Goal: Transaction & Acquisition: Book appointment/travel/reservation

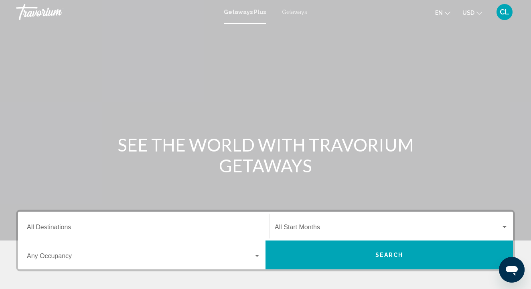
click at [290, 11] on span "Getaways" at bounding box center [294, 12] width 25 height 6
click at [63, 231] on input "Destination All Destinations" at bounding box center [144, 228] width 234 height 7
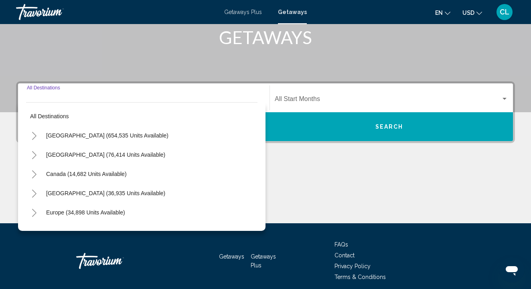
scroll to position [161, 0]
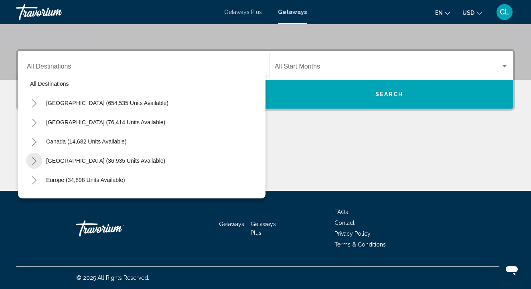
click at [32, 162] on icon "Toggle Caribbean & Atlantic Islands (36,935 units available)" at bounding box center [34, 161] width 6 height 8
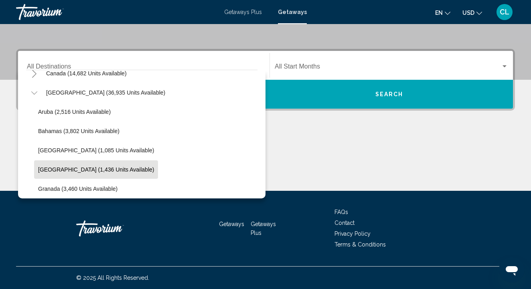
scroll to position [70, 0]
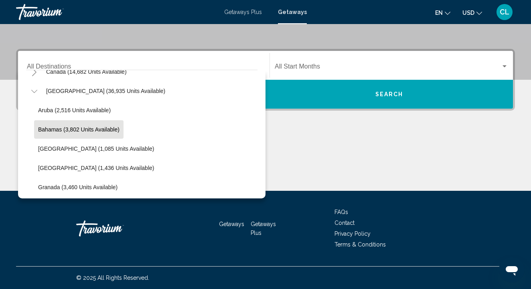
click at [56, 128] on span "Bahamas (3,802 units available)" at bounding box center [78, 129] width 81 height 6
type input "**********"
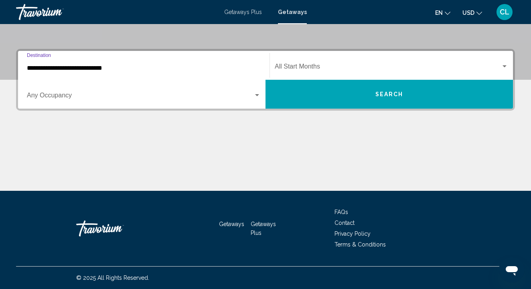
click at [324, 70] on span "Search widget" at bounding box center [388, 68] width 226 height 7
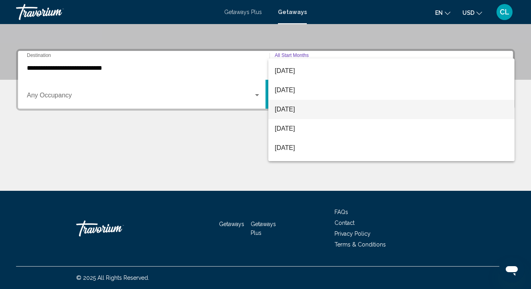
scroll to position [76, 0]
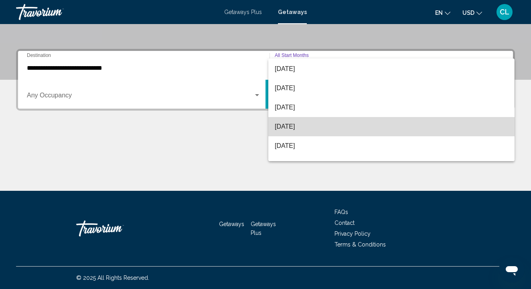
click at [306, 126] on span "[DATE]" at bounding box center [391, 126] width 233 height 19
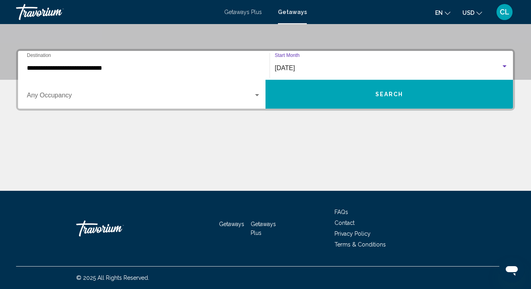
click at [304, 96] on button "Search" at bounding box center [389, 94] width 247 height 29
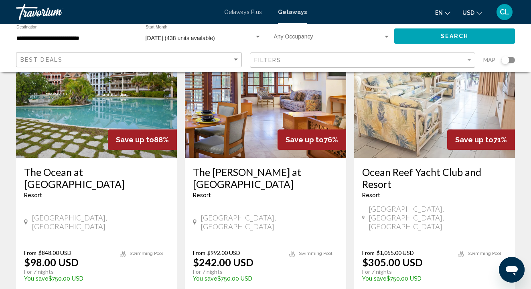
scroll to position [85, 0]
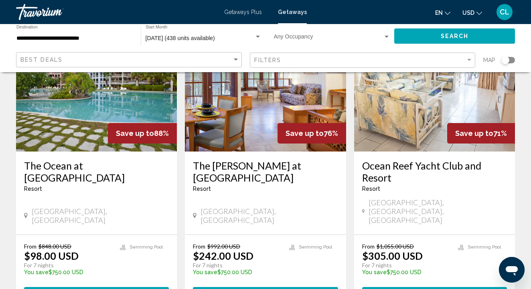
click at [412, 160] on h3 "Ocean Reef Yacht Club and Resort" at bounding box center [434, 172] width 145 height 24
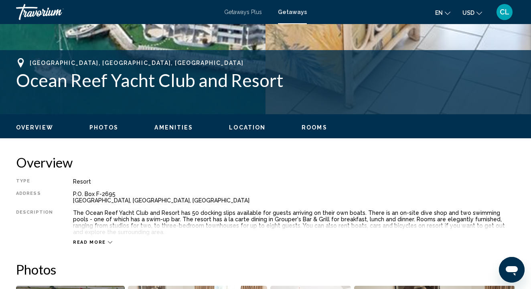
scroll to position [292, 0]
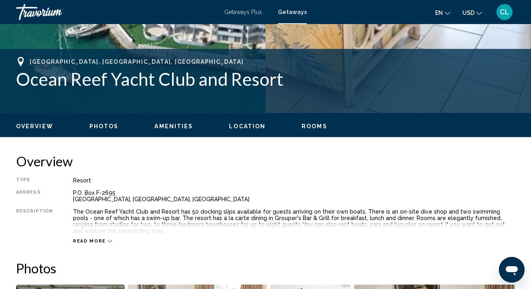
click at [91, 239] on span "Read more" at bounding box center [89, 241] width 33 height 5
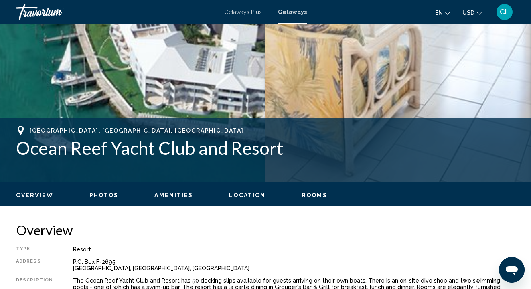
scroll to position [221, 0]
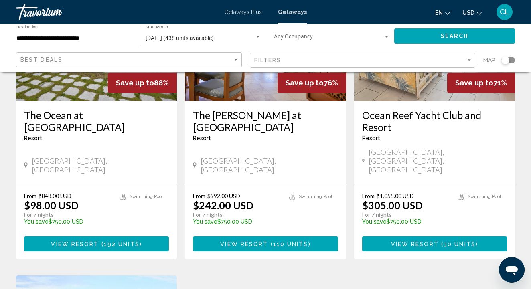
scroll to position [150, 0]
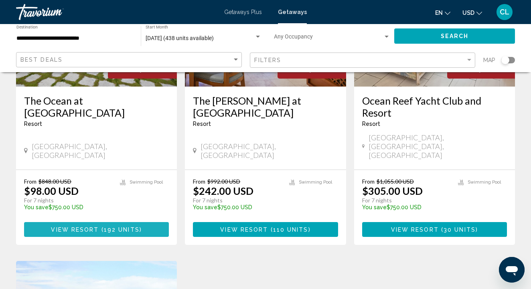
click at [104, 227] on span "192 units" at bounding box center [122, 230] width 36 height 6
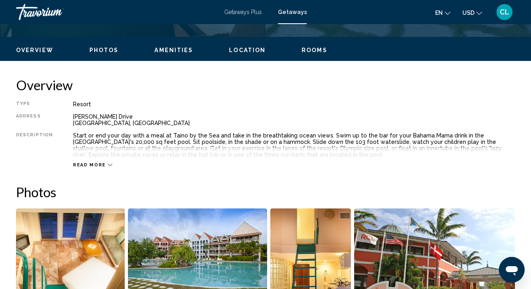
scroll to position [368, 0]
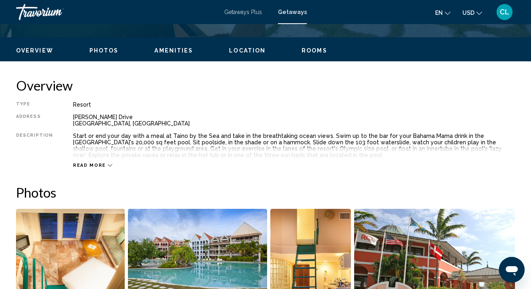
click at [99, 166] on span "Read more" at bounding box center [89, 165] width 33 height 5
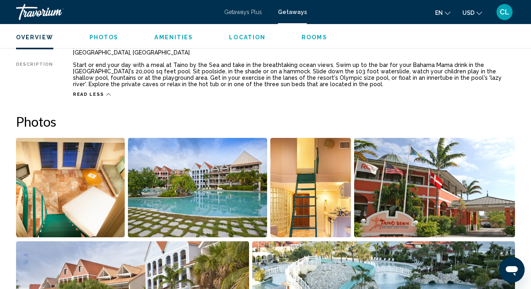
scroll to position [440, 0]
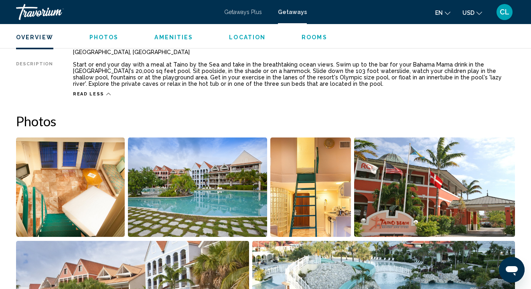
click at [87, 195] on img "Open full-screen image slider" at bounding box center [70, 187] width 109 height 99
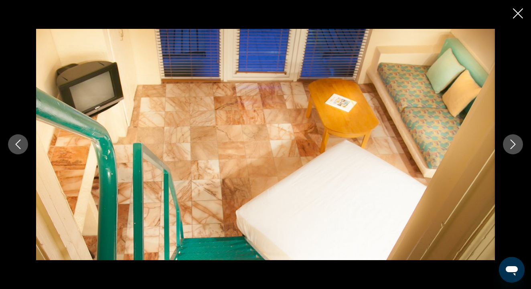
click at [513, 148] on icon "Next image" at bounding box center [513, 145] width 10 height 10
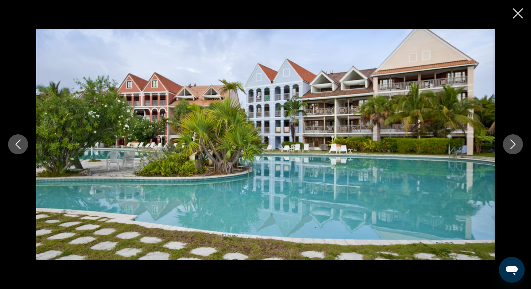
click at [513, 148] on icon "Next image" at bounding box center [513, 145] width 10 height 10
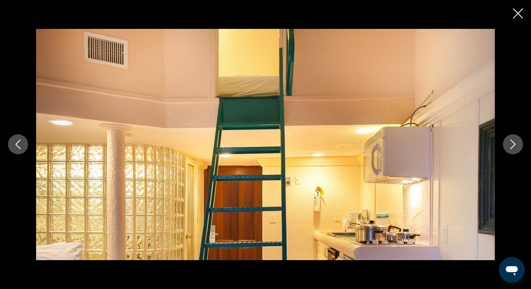
click at [513, 148] on icon "Next image" at bounding box center [513, 145] width 10 height 10
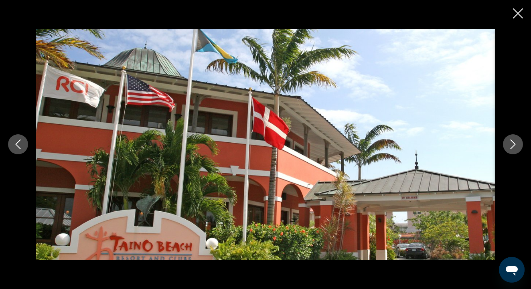
click at [509, 150] on button "Next image" at bounding box center [513, 144] width 20 height 20
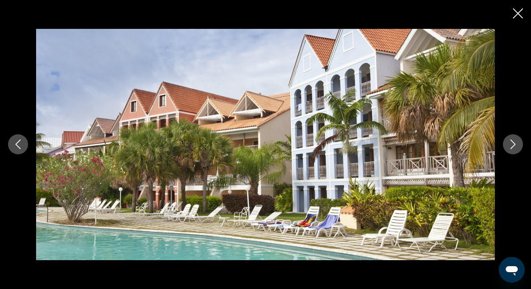
click at [509, 149] on icon "Next image" at bounding box center [513, 145] width 10 height 10
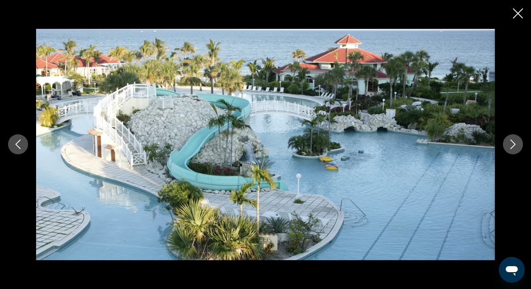
click at [510, 149] on icon "Next image" at bounding box center [513, 145] width 10 height 10
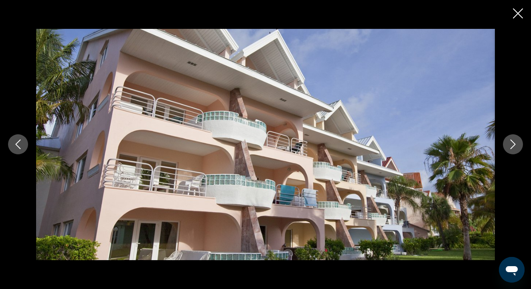
click at [511, 141] on icon "Next image" at bounding box center [513, 145] width 10 height 10
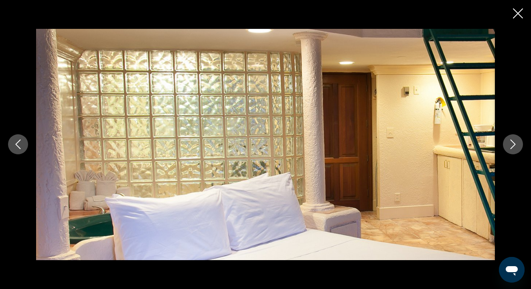
click at [513, 142] on icon "Next image" at bounding box center [513, 145] width 10 height 10
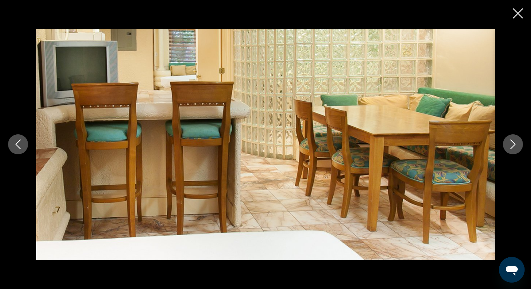
click at [514, 142] on icon "Next image" at bounding box center [513, 145] width 10 height 10
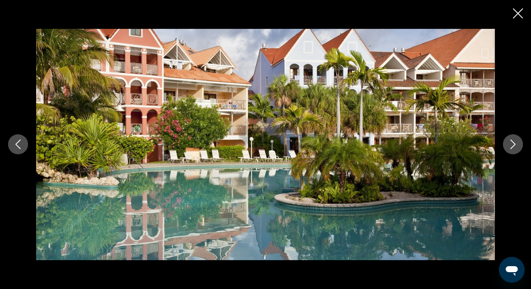
click at [514, 142] on icon "Next image" at bounding box center [513, 145] width 10 height 10
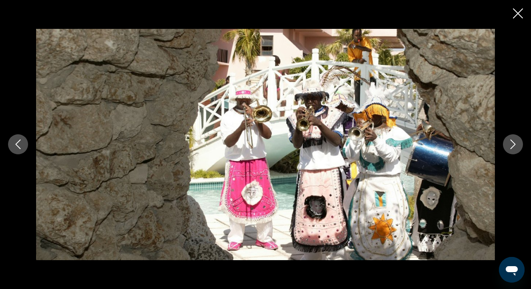
click at [514, 142] on icon "Next image" at bounding box center [513, 145] width 10 height 10
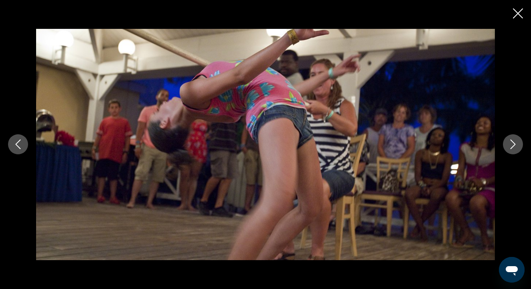
click at [514, 142] on icon "Next image" at bounding box center [513, 145] width 10 height 10
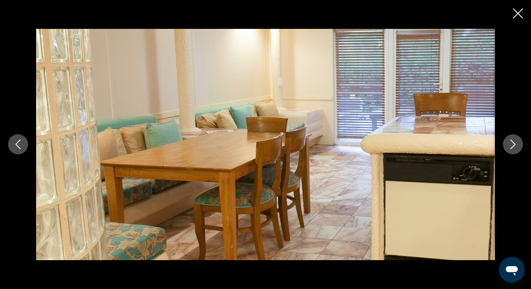
click at [514, 142] on icon "Next image" at bounding box center [513, 145] width 10 height 10
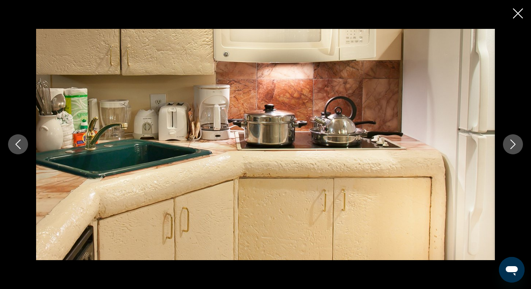
click at [514, 142] on icon "Next image" at bounding box center [513, 145] width 10 height 10
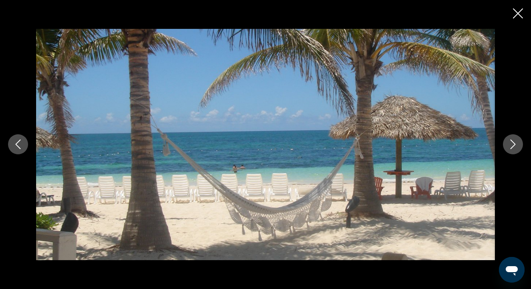
click at [514, 146] on icon "Next image" at bounding box center [513, 145] width 5 height 10
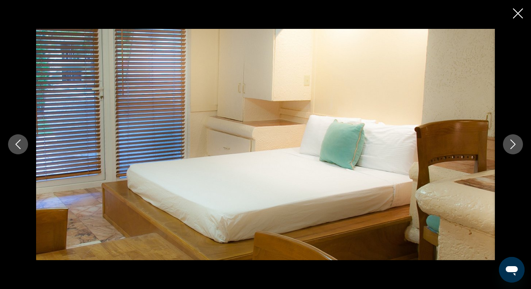
click at [514, 146] on icon "Next image" at bounding box center [513, 145] width 5 height 10
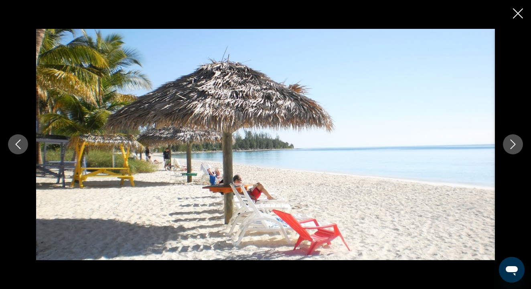
click at [517, 145] on icon "Next image" at bounding box center [513, 145] width 10 height 10
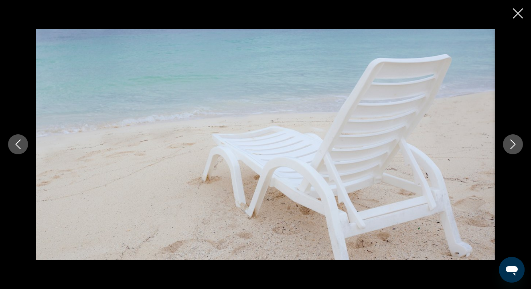
click at [517, 145] on icon "Next image" at bounding box center [513, 145] width 10 height 10
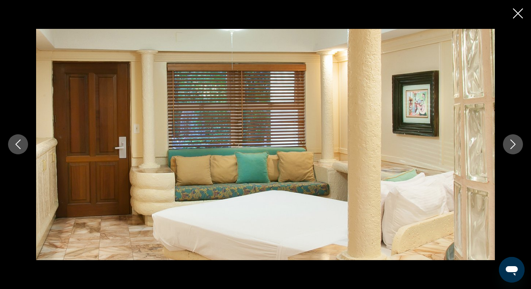
click at [516, 141] on icon "Next image" at bounding box center [513, 145] width 10 height 10
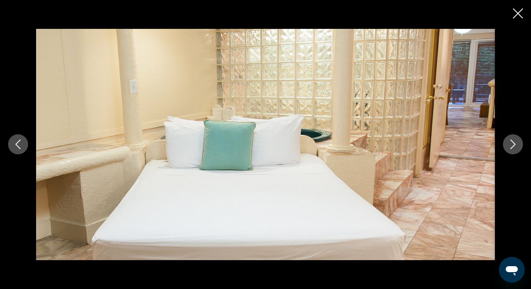
click at [516, 141] on icon "Next image" at bounding box center [513, 145] width 10 height 10
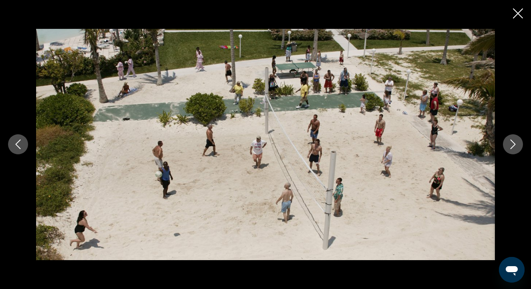
click at [517, 140] on icon "Next image" at bounding box center [513, 145] width 10 height 10
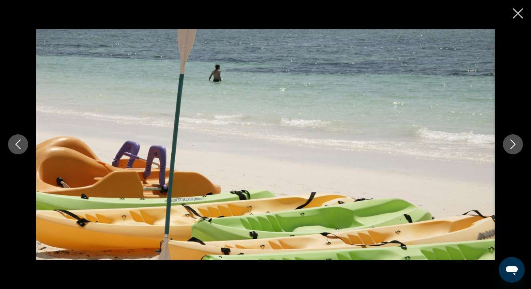
click at [517, 140] on icon "Next image" at bounding box center [513, 145] width 10 height 10
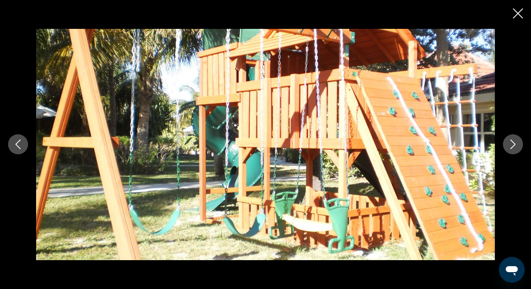
click at [517, 140] on icon "Next image" at bounding box center [513, 145] width 10 height 10
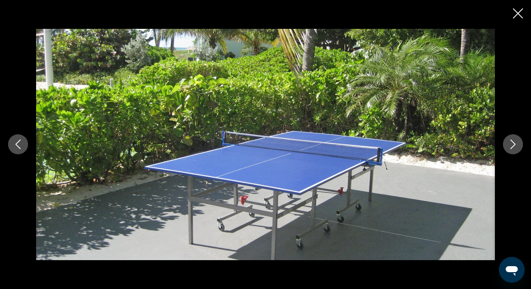
click at [517, 140] on icon "Next image" at bounding box center [513, 145] width 10 height 10
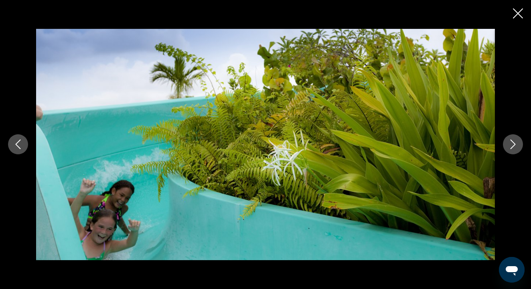
click at [517, 140] on icon "Next image" at bounding box center [513, 145] width 10 height 10
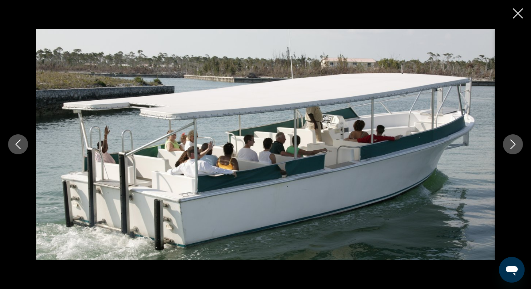
click at [517, 140] on icon "Next image" at bounding box center [513, 145] width 10 height 10
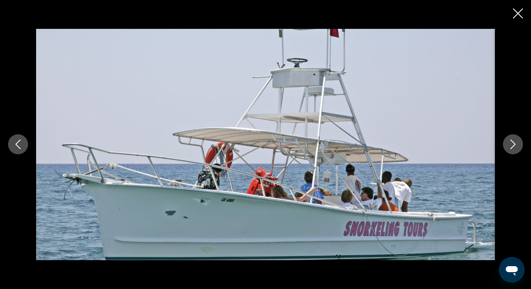
click at [517, 140] on icon "Next image" at bounding box center [513, 145] width 10 height 10
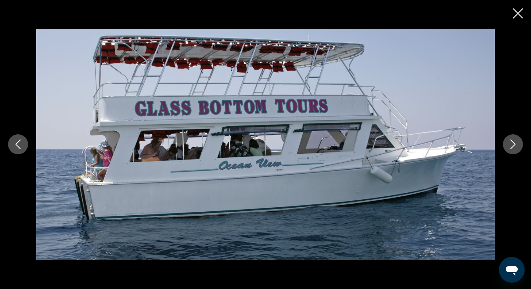
click at [518, 140] on button "Next image" at bounding box center [513, 144] width 20 height 20
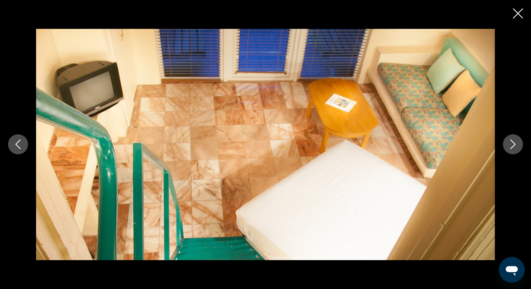
click at [519, 13] on icon "Close slideshow" at bounding box center [518, 13] width 10 height 10
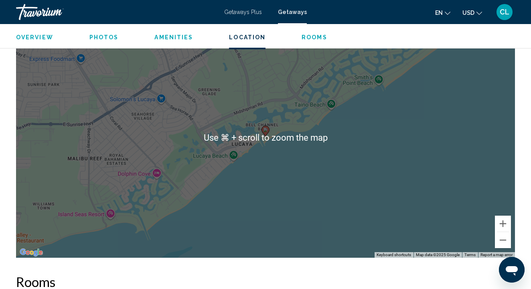
scroll to position [1278, 0]
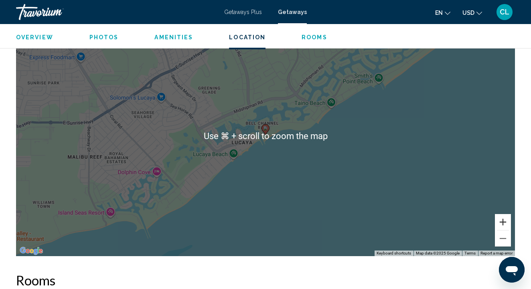
click at [506, 220] on button "Zoom in" at bounding box center [503, 222] width 16 height 16
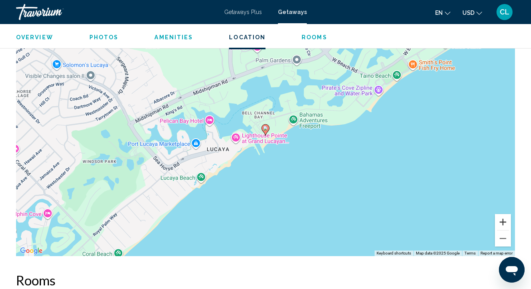
click at [506, 220] on button "Zoom in" at bounding box center [503, 222] width 16 height 16
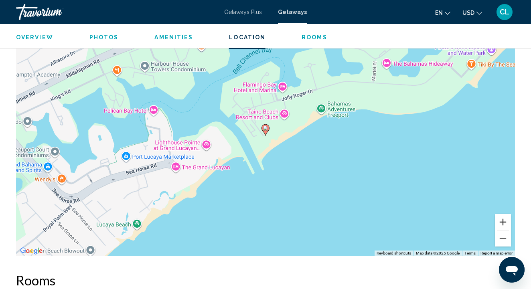
click at [506, 220] on button "Zoom in" at bounding box center [503, 222] width 16 height 16
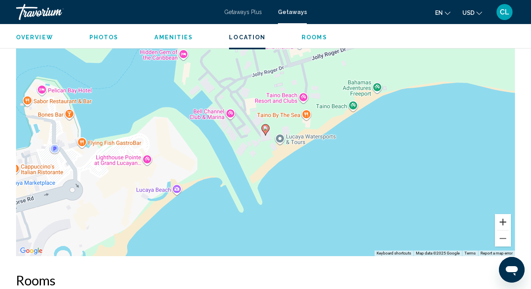
click at [506, 220] on button "Zoom in" at bounding box center [503, 222] width 16 height 16
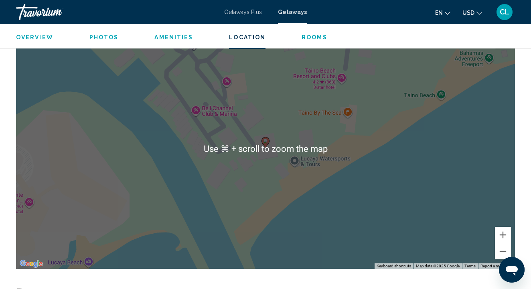
scroll to position [1257, 0]
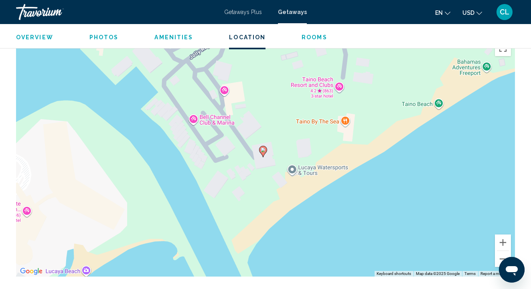
drag, startPoint x: 388, startPoint y: 117, endPoint x: 352, endPoint y: 142, distance: 43.3
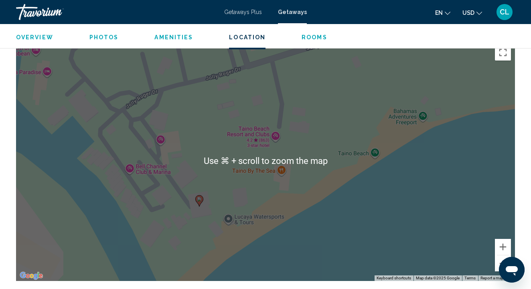
scroll to position [1253, 0]
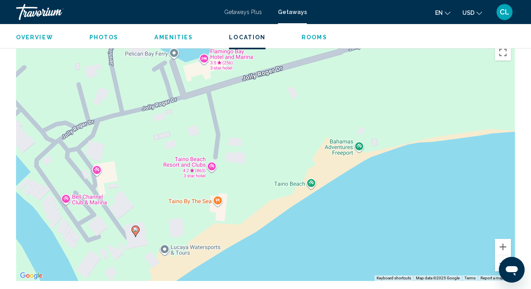
drag, startPoint x: 419, startPoint y: 127, endPoint x: 347, endPoint y: 157, distance: 77.8
click at [347, 157] on div "To activate drag with keyboard, press Alt + Enter. Once in keyboard drag state,…" at bounding box center [265, 161] width 499 height 241
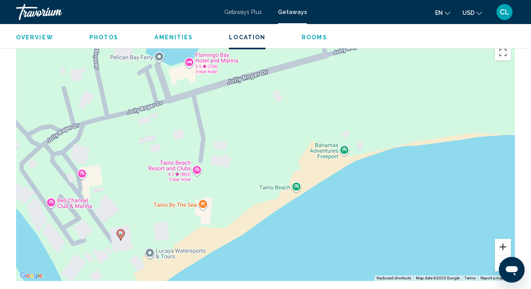
click at [504, 245] on button "Zoom in" at bounding box center [503, 247] width 16 height 16
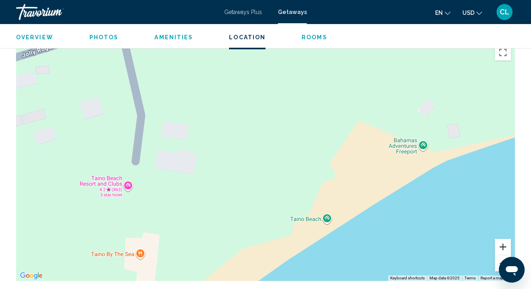
click at [504, 245] on button "Zoom in" at bounding box center [503, 247] width 16 height 16
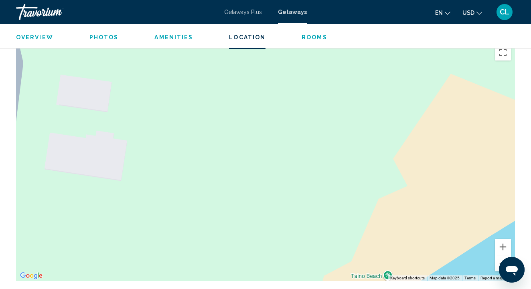
drag, startPoint x: 481, startPoint y: 228, endPoint x: 473, endPoint y: 178, distance: 50.8
click at [473, 178] on div "Main content" at bounding box center [265, 161] width 499 height 241
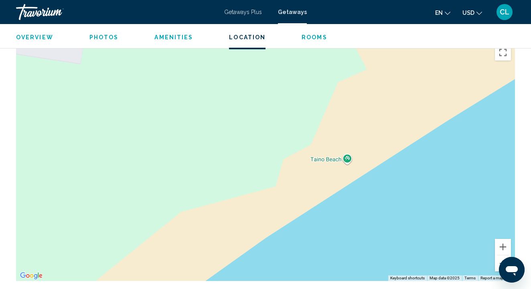
drag, startPoint x: 428, startPoint y: 150, endPoint x: 399, endPoint y: 114, distance: 46.6
click at [399, 114] on div "Main content" at bounding box center [265, 161] width 499 height 241
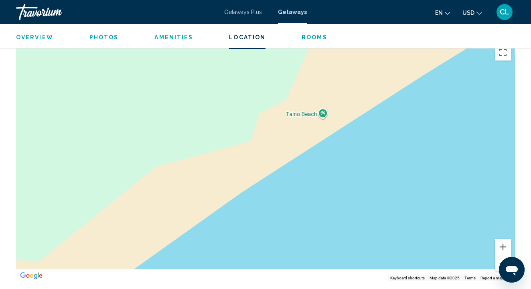
drag, startPoint x: 445, startPoint y: 152, endPoint x: 424, endPoint y: 42, distance: 111.9
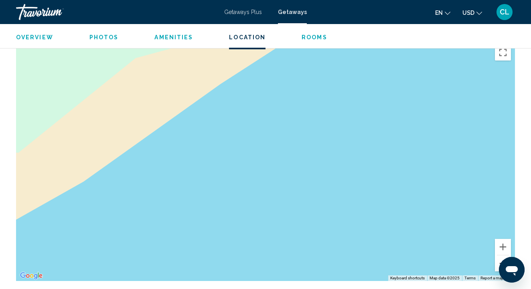
click at [499, 257] on button "Zoom out" at bounding box center [503, 263] width 16 height 16
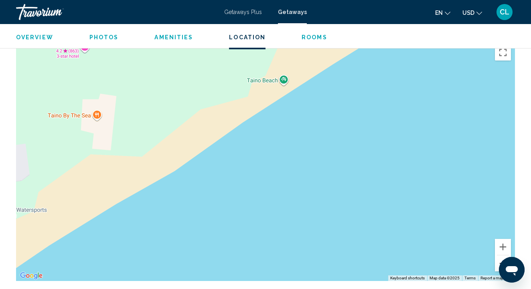
click at [499, 257] on button "Zoom out" at bounding box center [503, 263] width 16 height 16
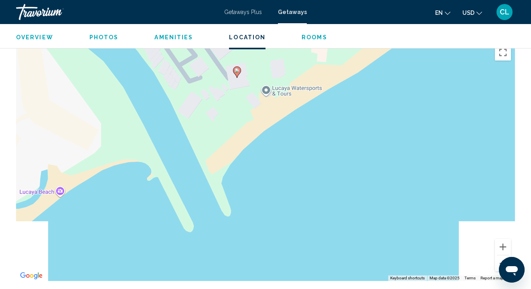
drag, startPoint x: 281, startPoint y: 170, endPoint x: 430, endPoint y: 73, distance: 177.4
click at [430, 73] on div "To activate drag with keyboard, press Alt + Enter. Once in keyboard drag state,…" at bounding box center [265, 161] width 499 height 241
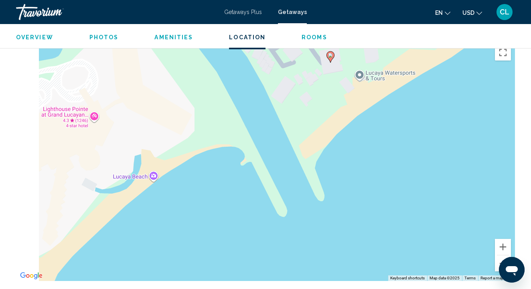
drag, startPoint x: 284, startPoint y: 163, endPoint x: 375, endPoint y: 144, distance: 93.0
click at [375, 144] on div "To activate drag with keyboard, press Alt + Enter. Once in keyboard drag state,…" at bounding box center [265, 161] width 499 height 241
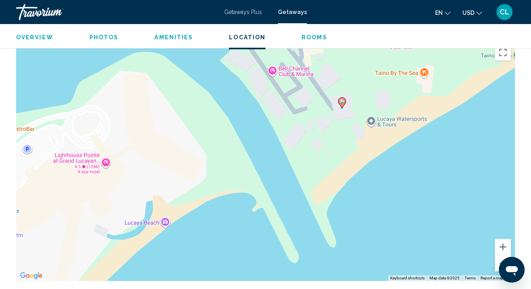
drag, startPoint x: 370, startPoint y: 137, endPoint x: 353, endPoint y: 230, distance: 94.7
click at [353, 230] on div "To activate drag with keyboard, press Alt + Enter. Once in keyboard drag state,…" at bounding box center [265, 161] width 499 height 241
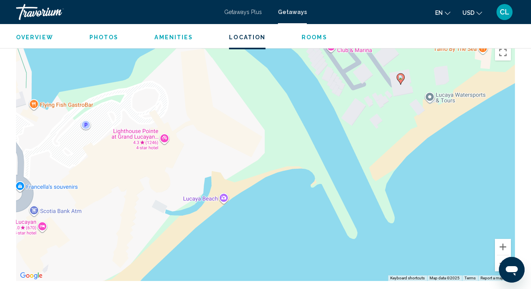
drag, startPoint x: 297, startPoint y: 169, endPoint x: 384, endPoint y: 90, distance: 117.5
click at [384, 90] on div "To activate drag with keyboard, press Alt + Enter. Once in keyboard drag state,…" at bounding box center [265, 161] width 499 height 241
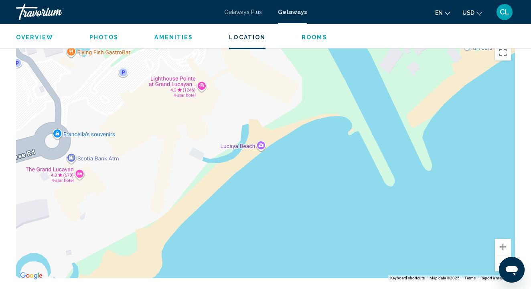
drag, startPoint x: 352, startPoint y: 106, endPoint x: 379, endPoint y: 61, distance: 52.3
click at [379, 61] on div "To activate drag with keyboard, press Alt + Enter. Once in keyboard drag state,…" at bounding box center [265, 161] width 499 height 241
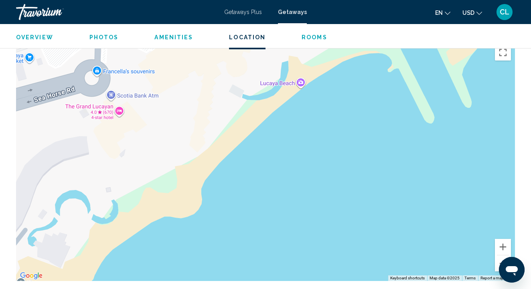
drag, startPoint x: 328, startPoint y: 106, endPoint x: 362, endPoint y: 47, distance: 68.3
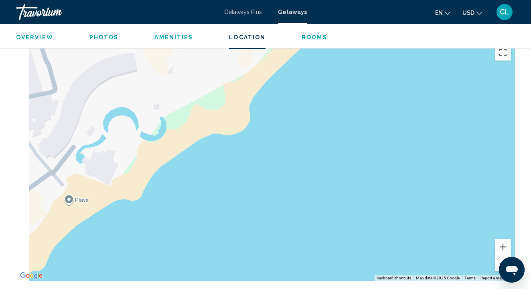
drag, startPoint x: 302, startPoint y: 131, endPoint x: 353, endPoint y: 43, distance: 101.3
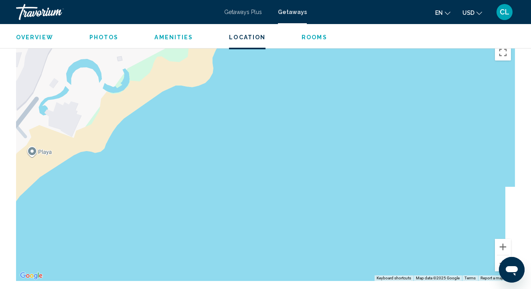
drag, startPoint x: 444, startPoint y: 203, endPoint x: 399, endPoint y: 164, distance: 59.2
click at [399, 164] on div "Main content" at bounding box center [265, 161] width 499 height 241
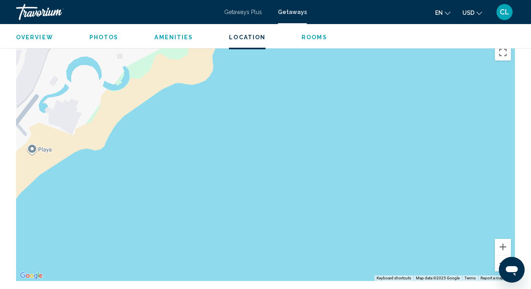
click at [499, 260] on button "Zoom out" at bounding box center [503, 263] width 16 height 16
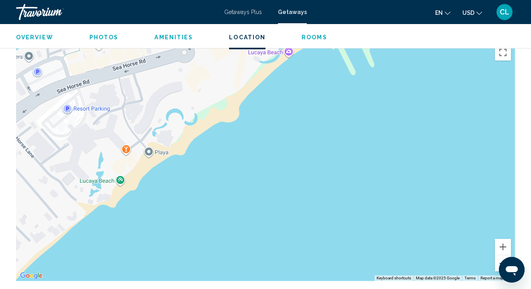
click at [499, 260] on button "Zoom out" at bounding box center [503, 263] width 16 height 16
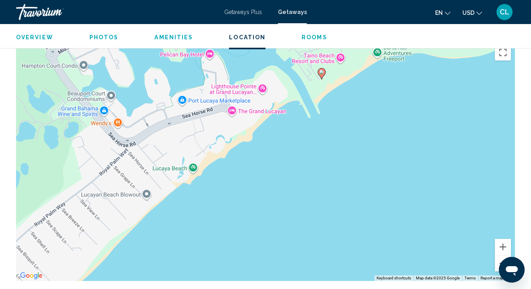
click at [499, 260] on button "Zoom out" at bounding box center [503, 263] width 16 height 16
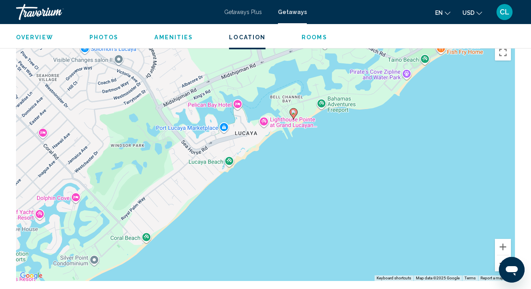
click at [499, 260] on button "Zoom out" at bounding box center [503, 263] width 16 height 16
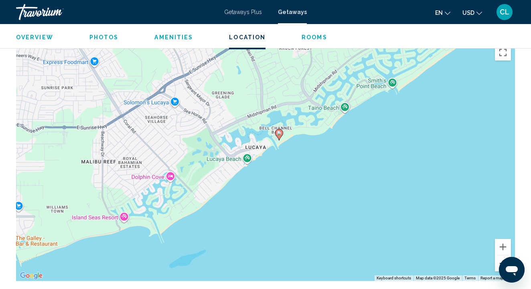
click at [499, 260] on button "Zoom out" at bounding box center [503, 263] width 16 height 16
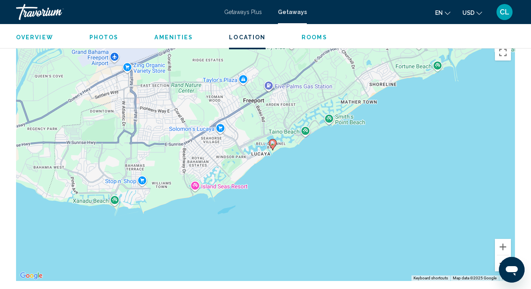
click at [499, 260] on button "Zoom out" at bounding box center [503, 263] width 16 height 16
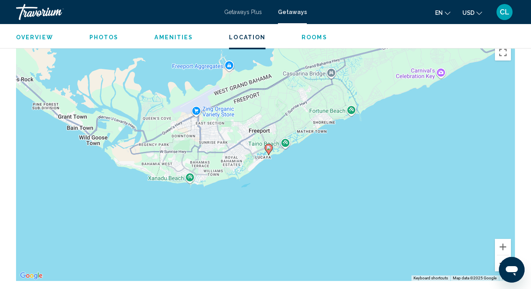
click at [499, 260] on button "Zoom out" at bounding box center [503, 263] width 16 height 16
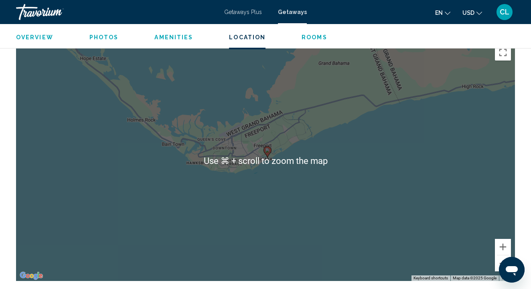
scroll to position [1217, 0]
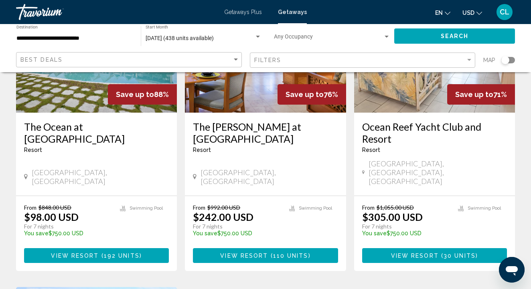
scroll to position [126, 0]
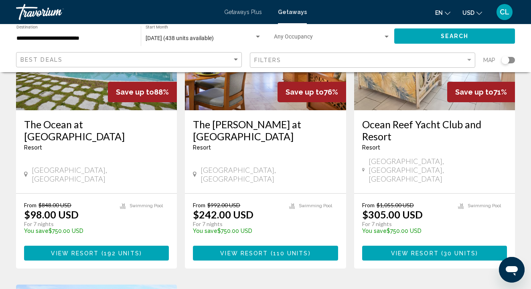
click at [242, 250] on span "View Resort" at bounding box center [244, 253] width 48 height 6
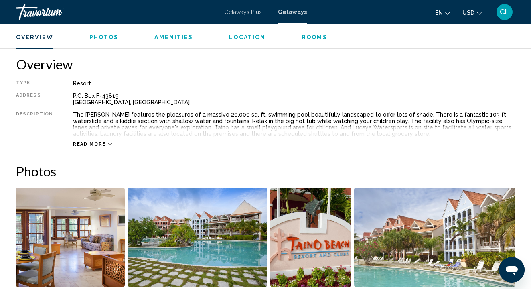
scroll to position [389, 0]
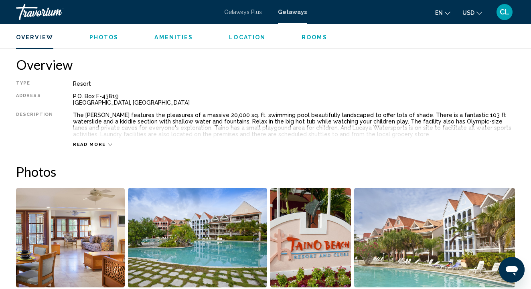
click at [97, 142] on span "Read more" at bounding box center [89, 144] width 33 height 5
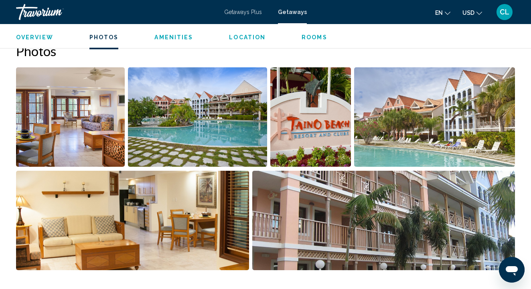
scroll to position [519, 0]
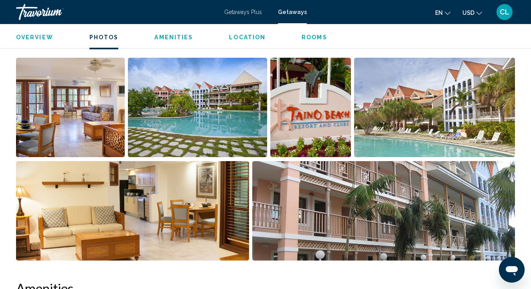
click at [80, 130] on img "Open full-screen image slider" at bounding box center [70, 107] width 109 height 99
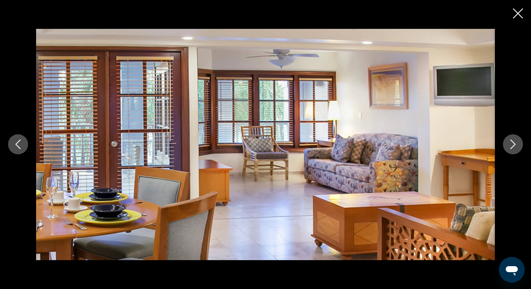
click at [509, 143] on icon "Next image" at bounding box center [513, 145] width 10 height 10
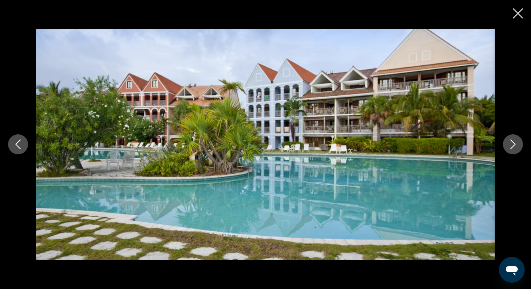
click at [509, 143] on icon "Next image" at bounding box center [513, 145] width 10 height 10
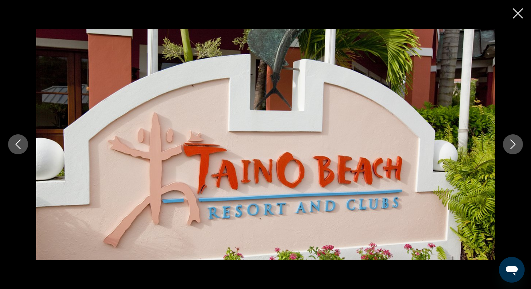
click at [509, 143] on icon "Next image" at bounding box center [513, 145] width 10 height 10
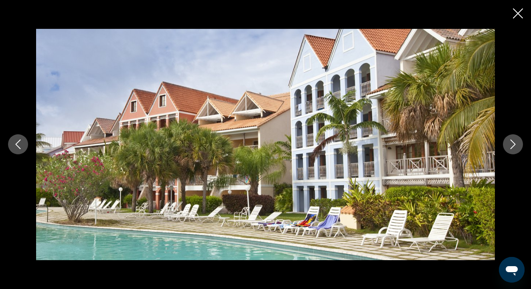
click at [509, 143] on icon "Next image" at bounding box center [513, 145] width 10 height 10
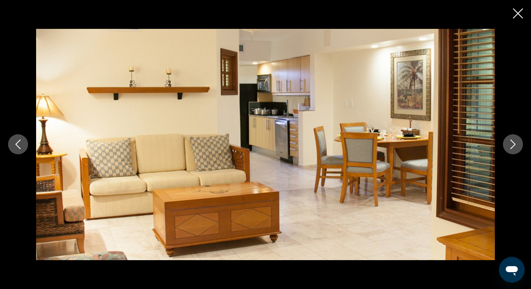
click at [509, 143] on icon "Next image" at bounding box center [513, 145] width 10 height 10
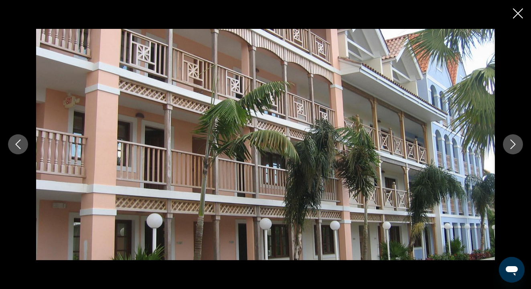
click at [509, 143] on icon "Next image" at bounding box center [513, 145] width 10 height 10
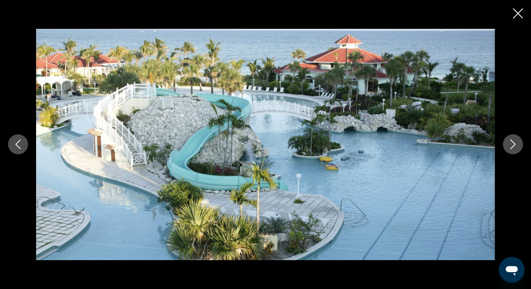
click at [510, 143] on icon "Next image" at bounding box center [513, 145] width 10 height 10
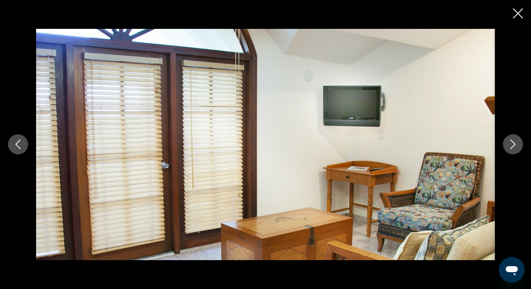
click at [510, 142] on icon "Next image" at bounding box center [513, 145] width 10 height 10
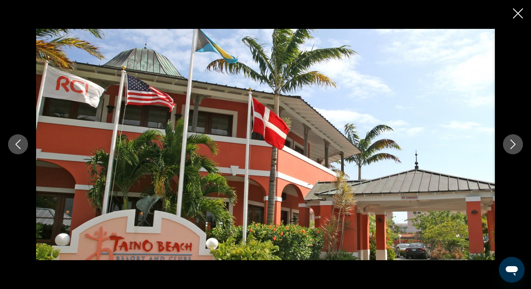
click at [510, 142] on icon "Next image" at bounding box center [513, 145] width 10 height 10
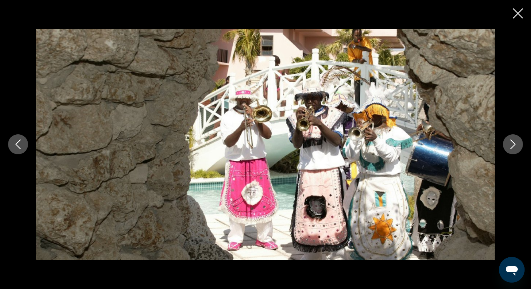
click at [510, 142] on icon "Next image" at bounding box center [513, 145] width 10 height 10
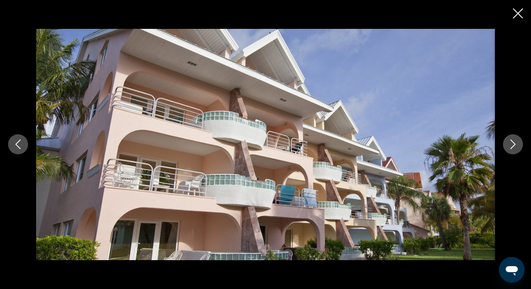
click at [510, 142] on icon "Next image" at bounding box center [513, 145] width 10 height 10
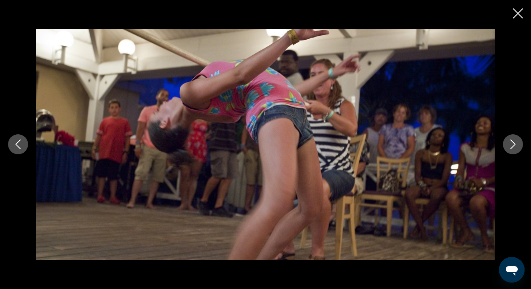
click at [510, 142] on icon "Next image" at bounding box center [513, 145] width 10 height 10
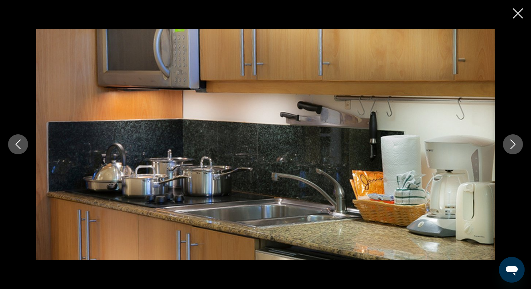
click at [519, 12] on icon "Close slideshow" at bounding box center [518, 13] width 10 height 10
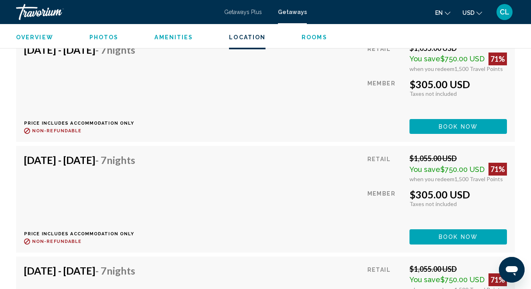
scroll to position [3670, 0]
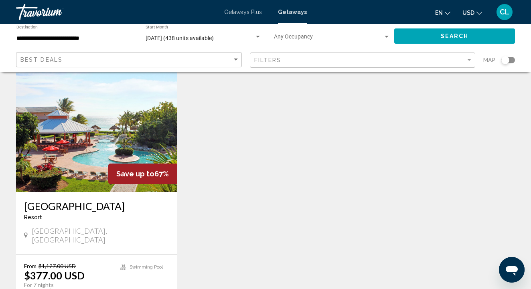
scroll to position [348, 0]
click at [76, 148] on img "Main content" at bounding box center [96, 127] width 161 height 128
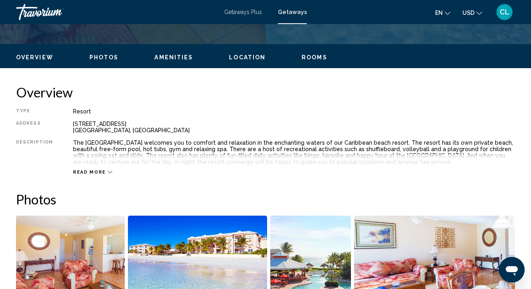
scroll to position [363, 0]
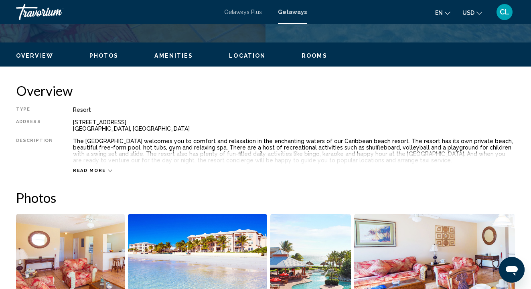
click at [89, 169] on span "Read more" at bounding box center [89, 170] width 33 height 5
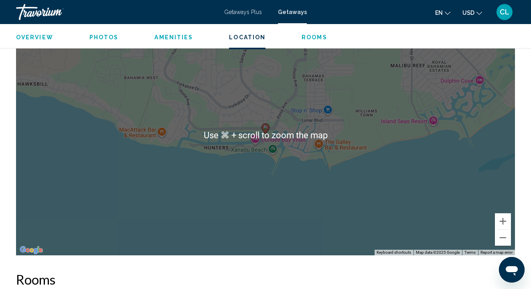
scroll to position [1150, 0]
click at [503, 239] on button "Zoom out" at bounding box center [503, 238] width 16 height 16
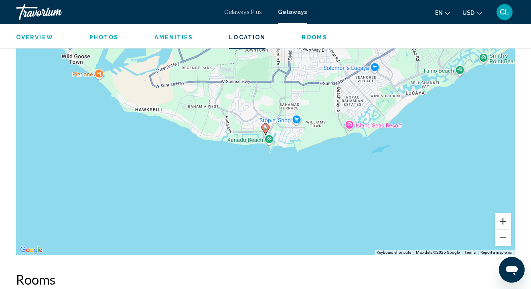
click at [502, 220] on button "Zoom in" at bounding box center [503, 221] width 16 height 16
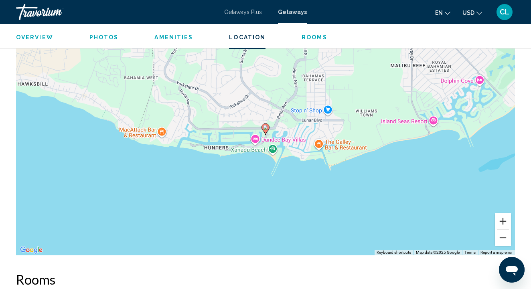
click at [502, 220] on button "Zoom in" at bounding box center [503, 221] width 16 height 16
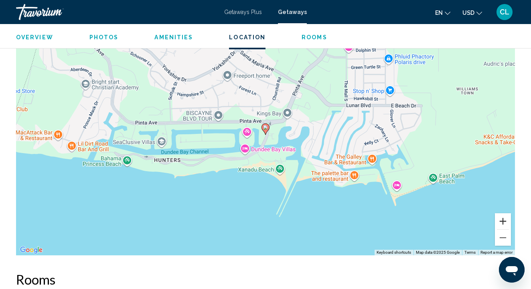
click at [502, 220] on button "Zoom in" at bounding box center [503, 221] width 16 height 16
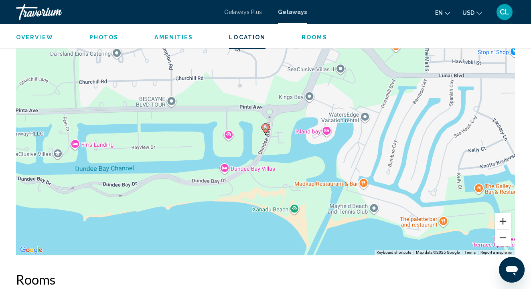
click at [502, 219] on button "Zoom in" at bounding box center [503, 221] width 16 height 16
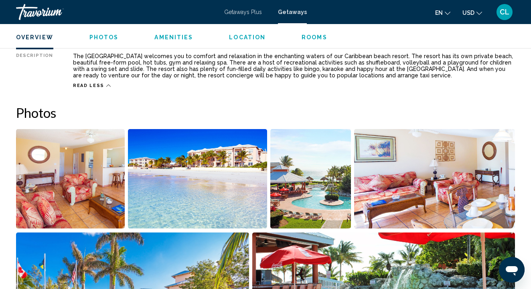
scroll to position [448, 0]
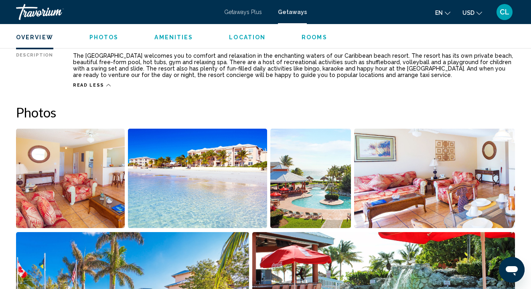
click at [299, 204] on img "Open full-screen image slider" at bounding box center [310, 178] width 81 height 99
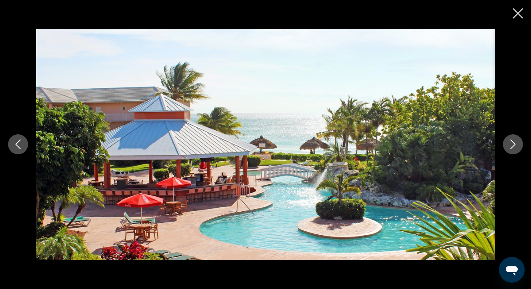
click at [513, 146] on icon "Next image" at bounding box center [513, 145] width 10 height 10
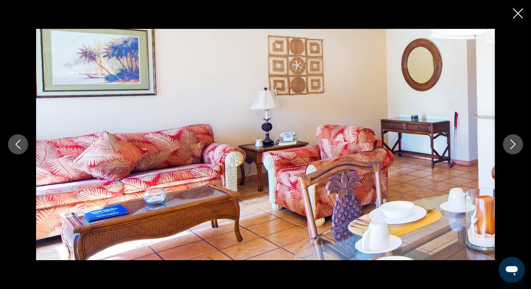
click at [513, 142] on icon "Next image" at bounding box center [513, 145] width 5 height 10
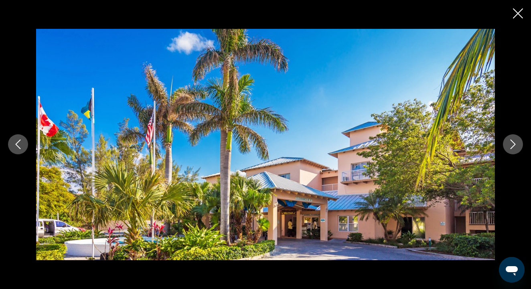
click at [513, 142] on icon "Next image" at bounding box center [513, 145] width 5 height 10
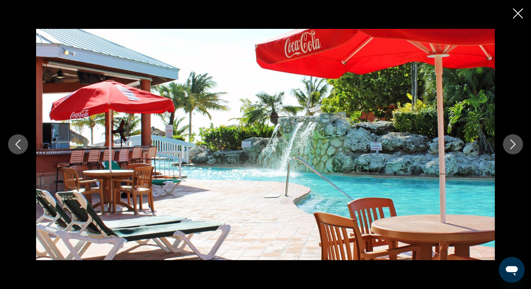
click at [513, 142] on icon "Next image" at bounding box center [513, 145] width 5 height 10
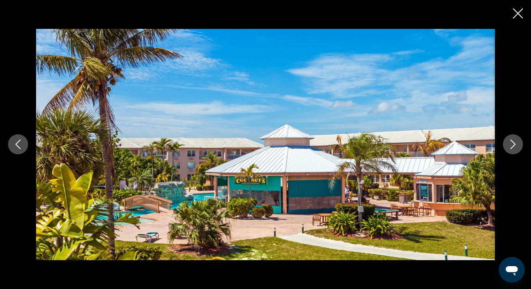
click at [514, 142] on icon "Next image" at bounding box center [513, 145] width 10 height 10
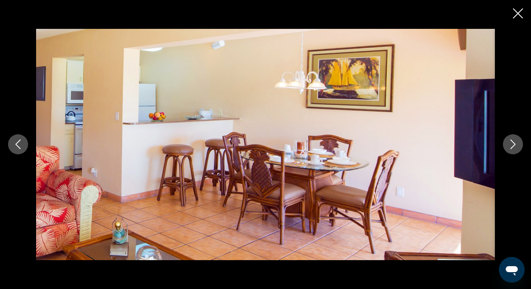
click at [514, 142] on icon "Next image" at bounding box center [513, 145] width 10 height 10
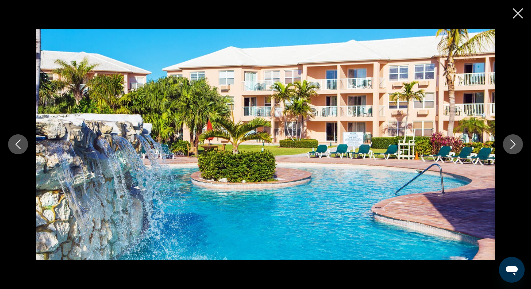
click at [514, 142] on icon "Next image" at bounding box center [513, 145] width 10 height 10
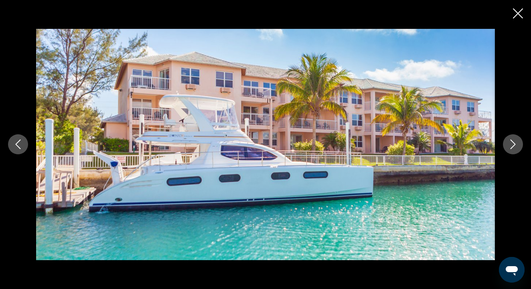
click at [515, 142] on icon "Next image" at bounding box center [513, 145] width 10 height 10
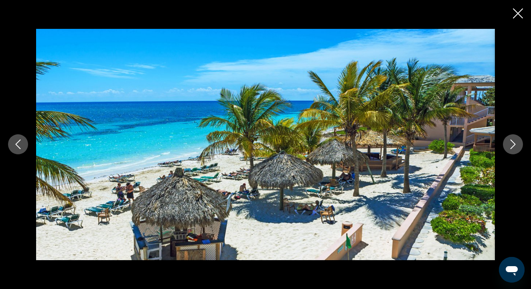
click at [515, 142] on icon "Next image" at bounding box center [513, 145] width 10 height 10
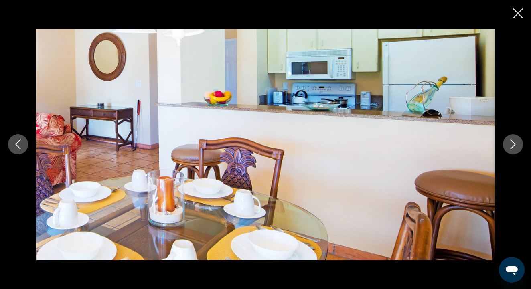
click at [515, 142] on icon "Next image" at bounding box center [513, 145] width 10 height 10
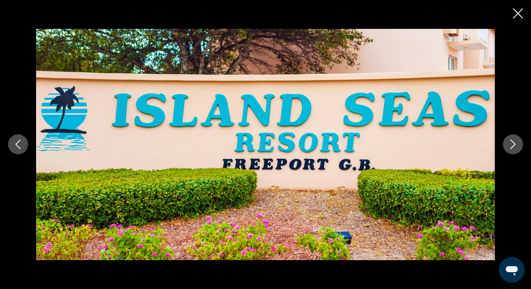
click at [514, 141] on icon "Next image" at bounding box center [513, 145] width 10 height 10
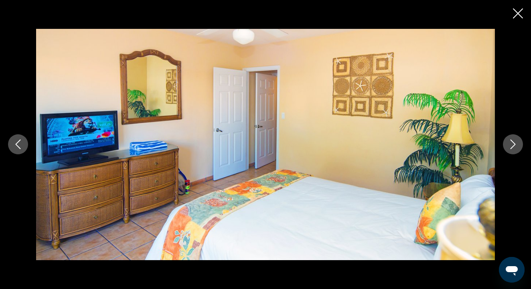
click at [514, 141] on icon "Next image" at bounding box center [513, 145] width 10 height 10
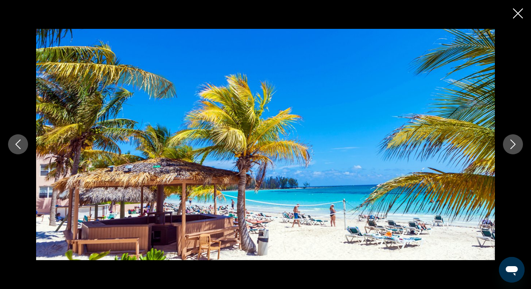
click at [515, 142] on icon "Next image" at bounding box center [513, 145] width 10 height 10
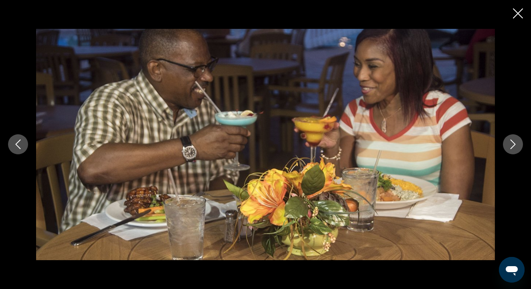
click at [515, 143] on icon "Next image" at bounding box center [513, 145] width 10 height 10
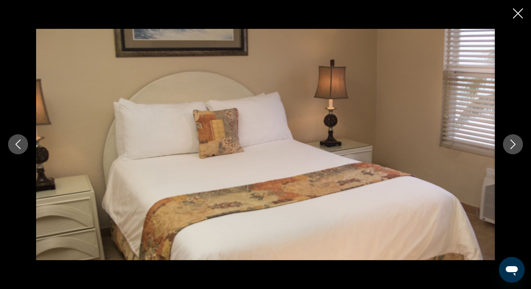
click at [515, 144] on icon "Next image" at bounding box center [513, 145] width 10 height 10
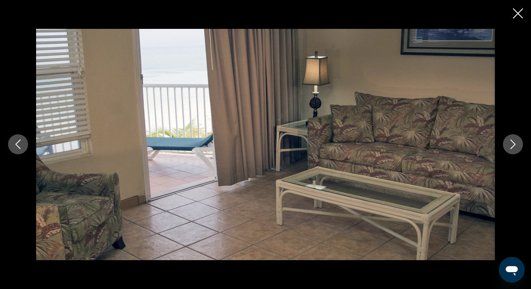
click at [515, 144] on icon "Next image" at bounding box center [513, 145] width 10 height 10
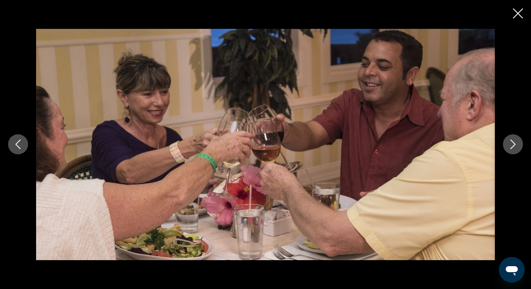
click at [515, 144] on icon "Next image" at bounding box center [513, 145] width 10 height 10
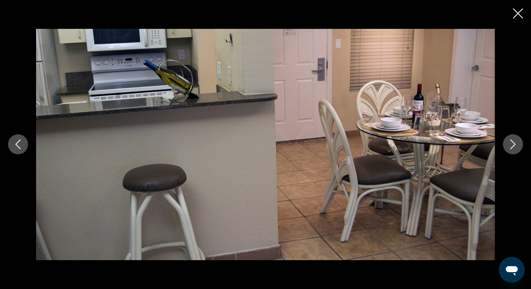
click at [515, 143] on icon "Next image" at bounding box center [513, 145] width 10 height 10
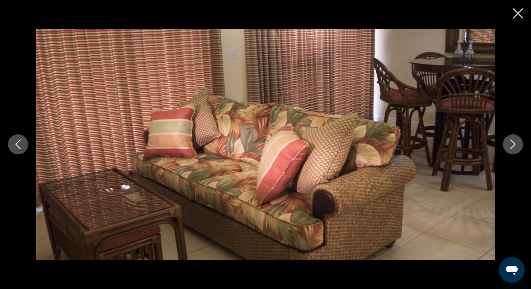
click at [516, 143] on icon "Next image" at bounding box center [513, 145] width 10 height 10
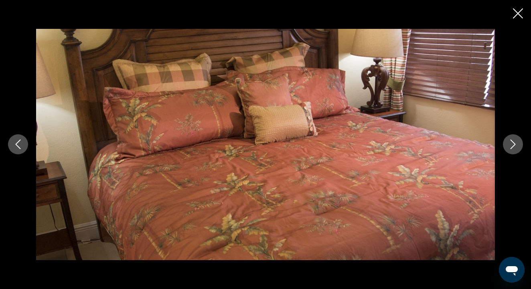
scroll to position [452, 0]
click at [518, 16] on icon "Close slideshow" at bounding box center [518, 13] width 10 height 10
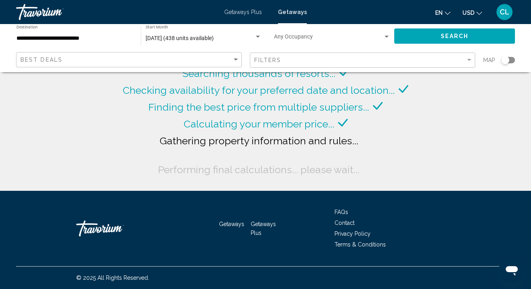
click at [79, 39] on input "**********" at bounding box center [74, 38] width 116 height 6
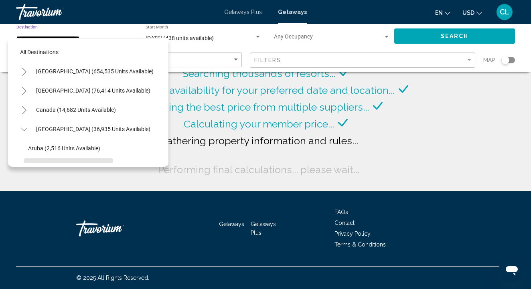
scroll to position [67, 0]
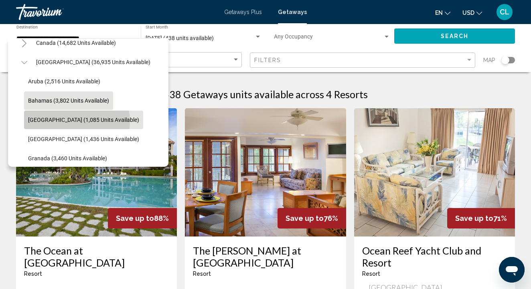
click at [61, 122] on span "[GEOGRAPHIC_DATA] (1,085 units available)" at bounding box center [83, 120] width 111 height 6
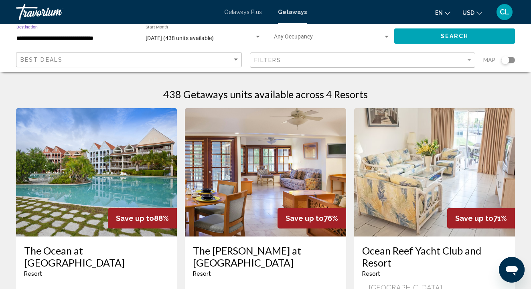
click at [214, 40] on span "[DATE] (438 units available)" at bounding box center [180, 38] width 68 height 6
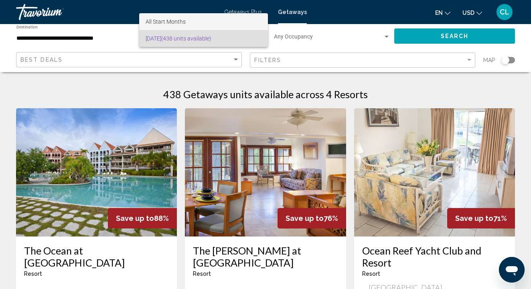
click at [211, 26] on span "All Start Months" at bounding box center [204, 21] width 116 height 17
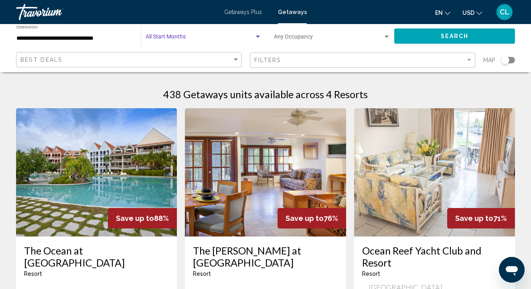
click at [203, 33] on div "Start Month All Start Months" at bounding box center [204, 36] width 116 height 22
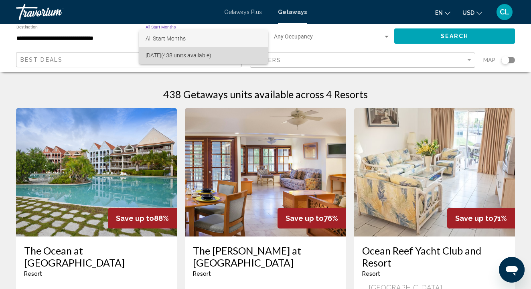
click at [184, 56] on span "[DATE] (438 units available)" at bounding box center [204, 55] width 116 height 17
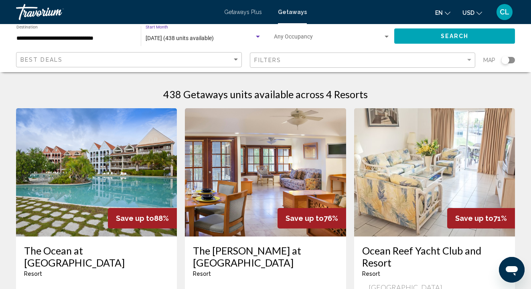
click at [417, 39] on button "Search" at bounding box center [454, 35] width 121 height 15
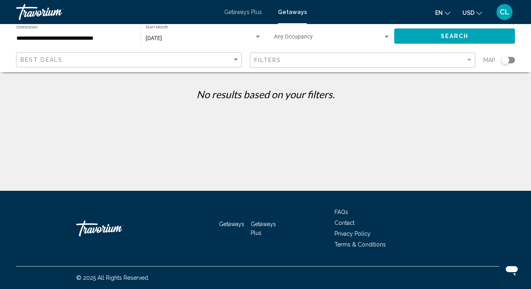
click at [82, 40] on input "**********" at bounding box center [74, 38] width 116 height 6
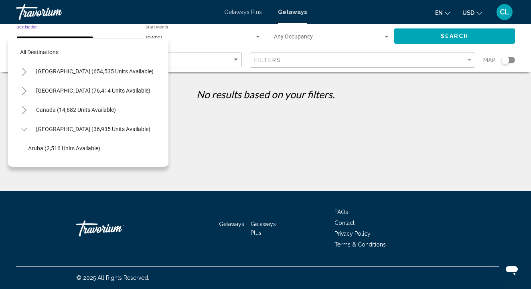
scroll to position [86, 0]
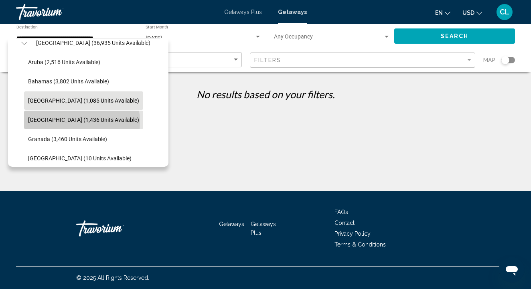
click at [66, 122] on span "[GEOGRAPHIC_DATA] (1,436 units available)" at bounding box center [83, 120] width 111 height 6
type input "**********"
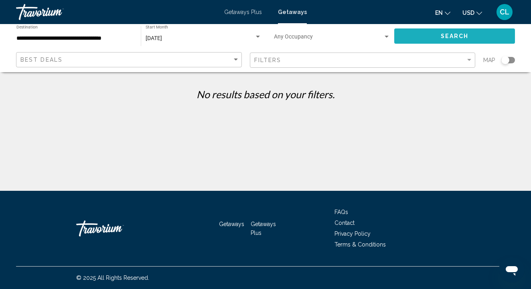
click at [438, 37] on button "Search" at bounding box center [454, 35] width 121 height 15
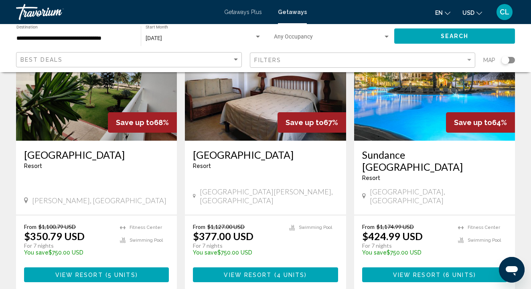
scroll to position [96, 0]
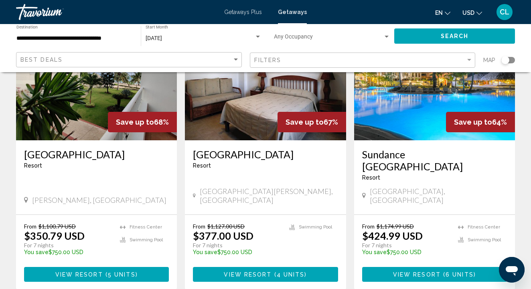
click at [399, 148] on h3 "Sundance [GEOGRAPHIC_DATA]" at bounding box center [434, 160] width 145 height 24
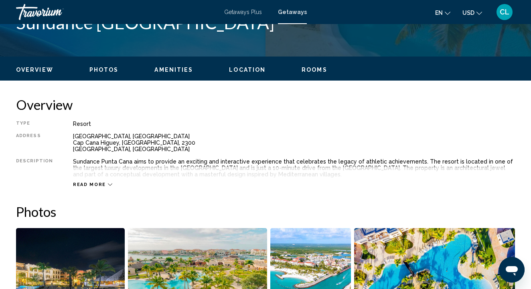
scroll to position [358, 0]
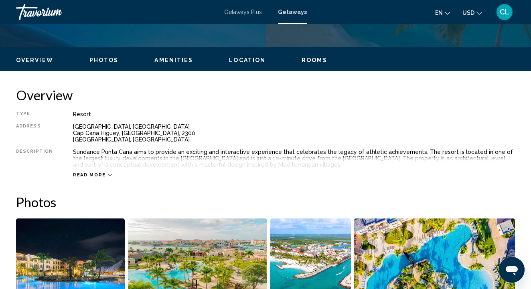
click at [88, 176] on span "Read more" at bounding box center [89, 174] width 33 height 5
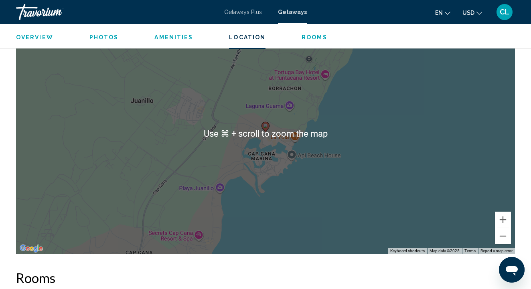
scroll to position [998, 0]
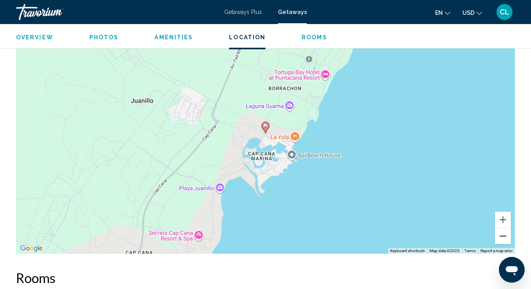
click at [502, 237] on button "Zoom out" at bounding box center [503, 236] width 16 height 16
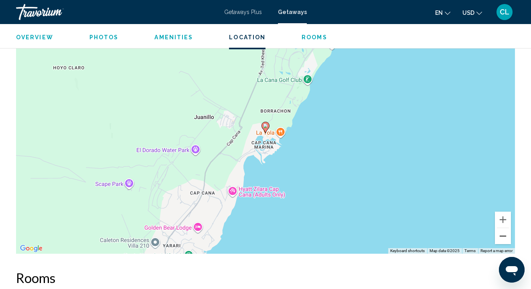
click at [502, 237] on button "Zoom out" at bounding box center [503, 236] width 16 height 16
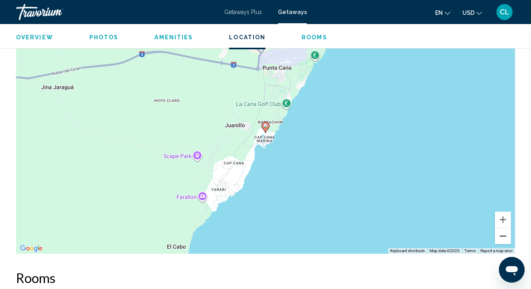
click at [502, 237] on button "Zoom out" at bounding box center [503, 236] width 16 height 16
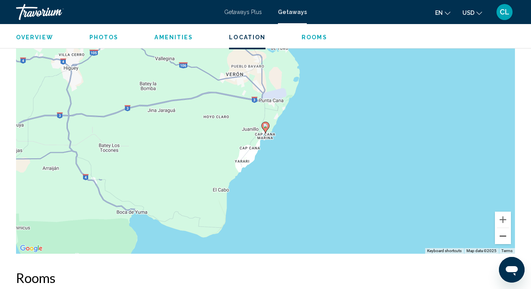
click at [502, 237] on button "Zoom out" at bounding box center [503, 236] width 16 height 16
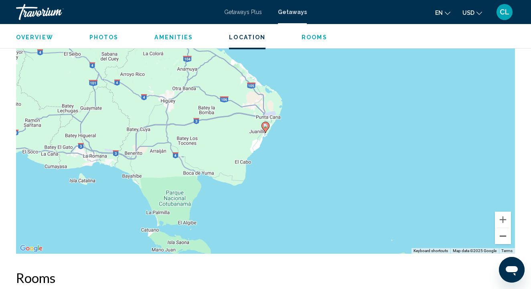
click at [502, 237] on button "Zoom out" at bounding box center [503, 236] width 16 height 16
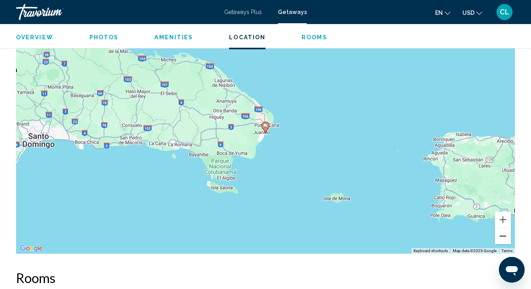
click at [502, 237] on button "Zoom out" at bounding box center [503, 236] width 16 height 16
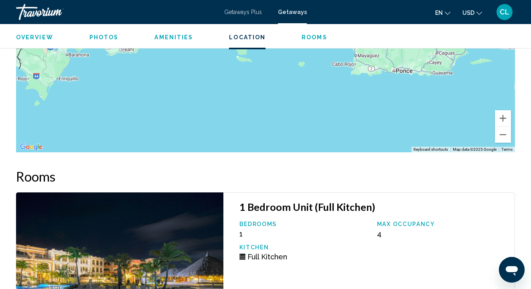
scroll to position [1023, 0]
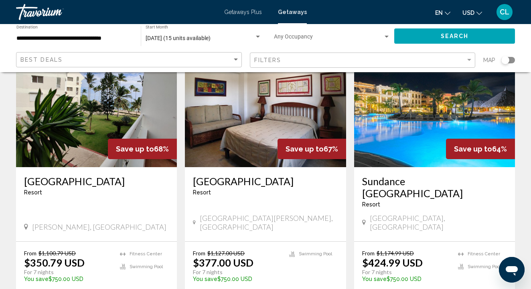
scroll to position [72, 0]
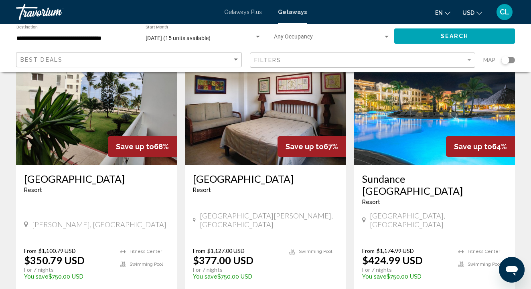
click at [94, 174] on h3 "[GEOGRAPHIC_DATA]" at bounding box center [96, 179] width 145 height 12
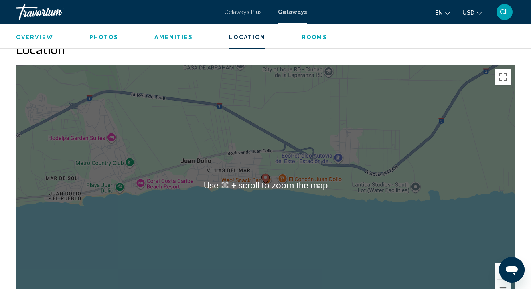
scroll to position [1059, 0]
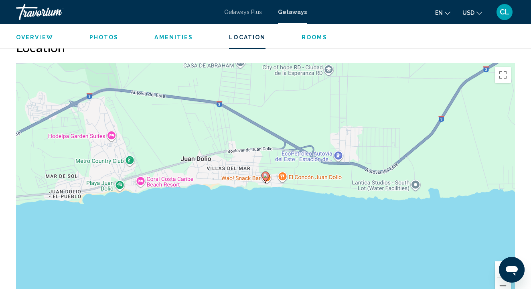
click at [502, 262] on button "Zoom in" at bounding box center [503, 270] width 16 height 16
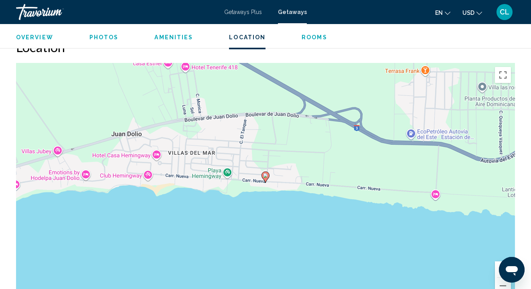
click at [502, 262] on button "Zoom in" at bounding box center [503, 270] width 16 height 16
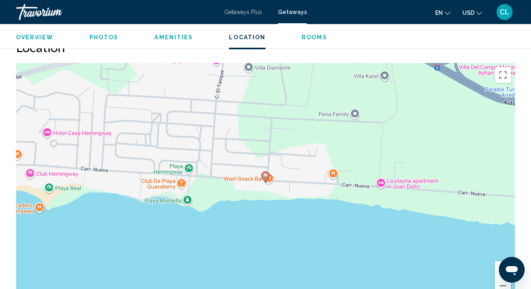
click at [502, 262] on button "Zoom in" at bounding box center [503, 270] width 16 height 16
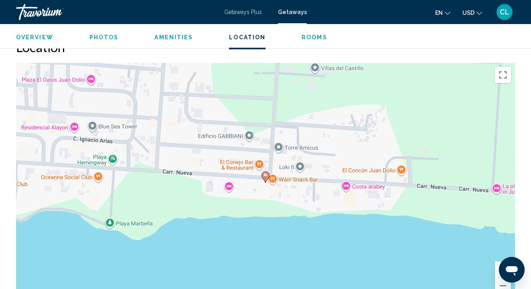
click at [502, 262] on button "Zoom in" at bounding box center [503, 270] width 16 height 16
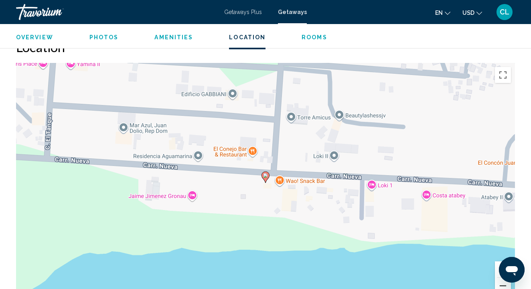
click at [498, 278] on button "Zoom out" at bounding box center [503, 286] width 16 height 16
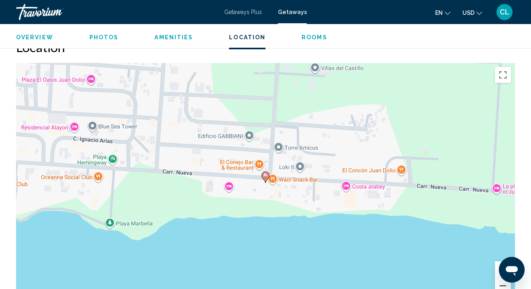
click at [498, 278] on button "Zoom out" at bounding box center [503, 286] width 16 height 16
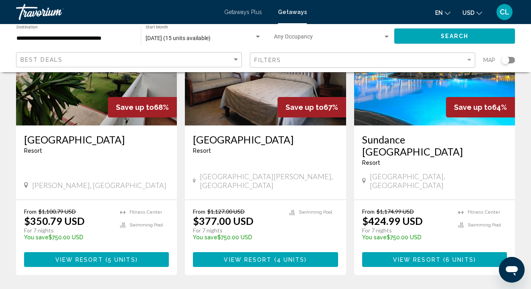
scroll to position [114, 0]
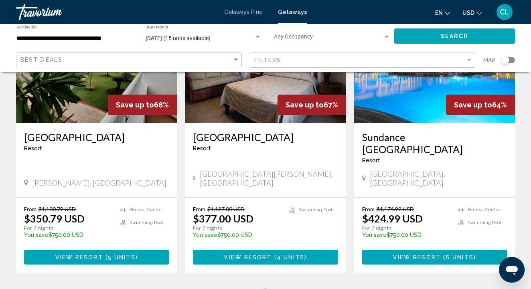
click at [214, 113] on img "Main content" at bounding box center [265, 59] width 161 height 128
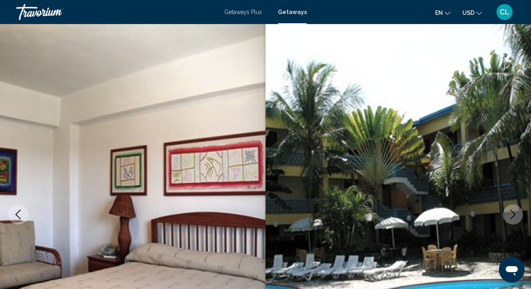
click at [300, 13] on span "Getaways" at bounding box center [292, 12] width 29 height 6
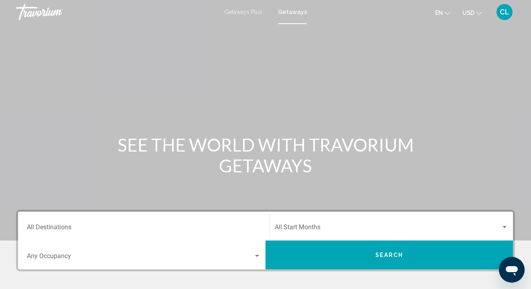
click at [152, 227] on input "Destination All Destinations" at bounding box center [144, 228] width 234 height 7
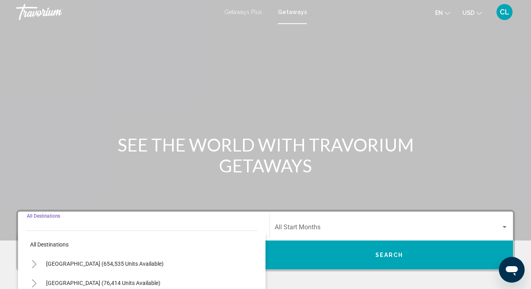
scroll to position [161, 0]
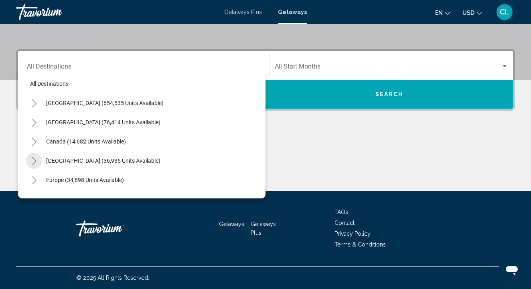
click at [35, 159] on icon "Toggle Caribbean & Atlantic Islands (36,935 units available)" at bounding box center [34, 161] width 6 height 8
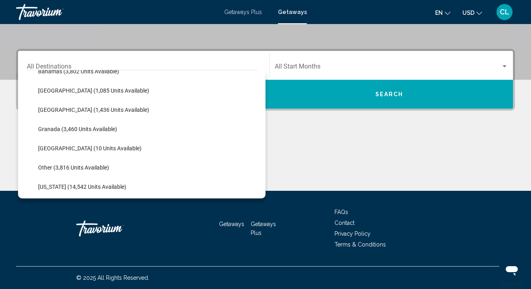
scroll to position [128, 0]
click at [55, 126] on span "Granada (3,460 units available)" at bounding box center [77, 129] width 79 height 6
type input "**********"
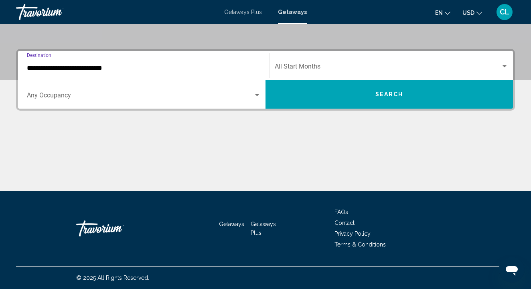
click at [286, 63] on div "Start Month All Start Months" at bounding box center [391, 65] width 233 height 25
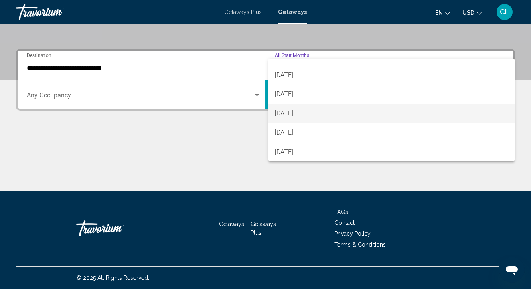
scroll to position [72, 0]
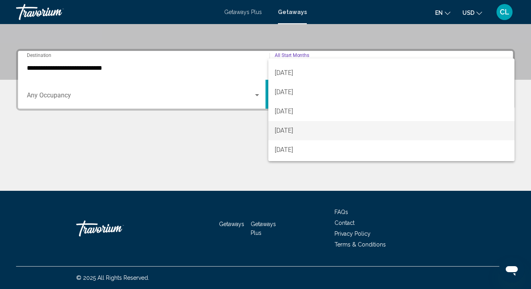
click at [299, 133] on span "[DATE]" at bounding box center [391, 130] width 233 height 19
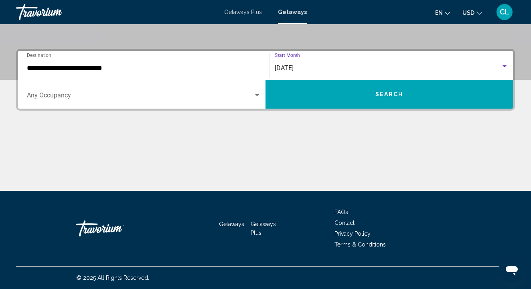
click at [298, 96] on button "Search" at bounding box center [389, 94] width 247 height 29
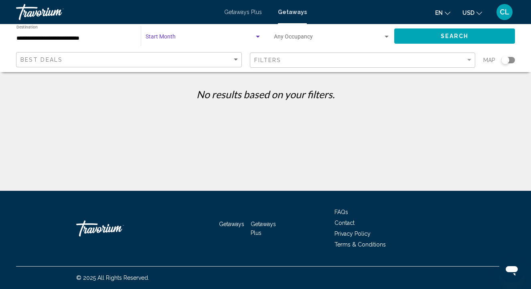
click at [215, 36] on span "Search widget" at bounding box center [200, 38] width 109 height 6
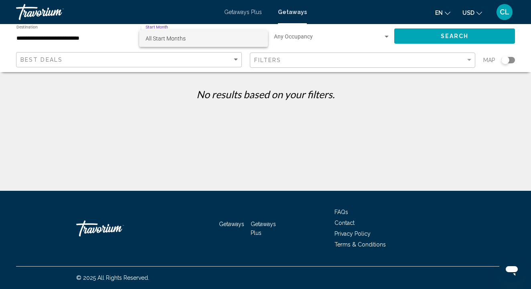
click at [211, 41] on span "All Start Months" at bounding box center [204, 38] width 116 height 17
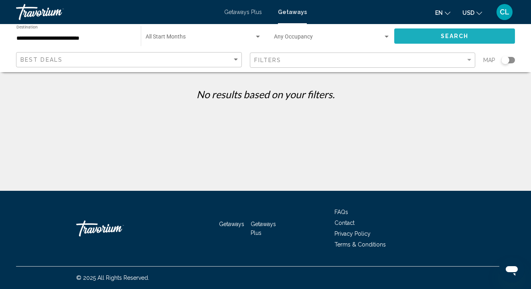
click at [444, 34] on span "Search" at bounding box center [455, 36] width 28 height 6
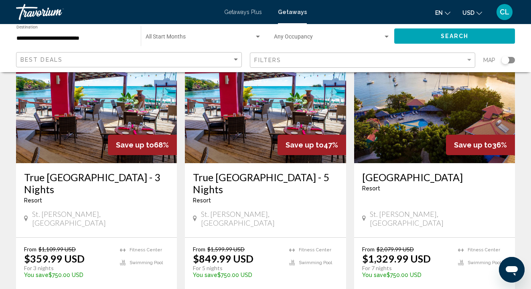
scroll to position [72, 0]
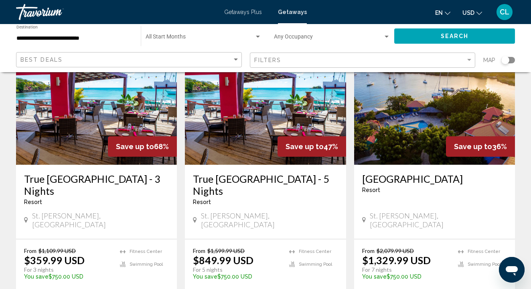
click at [248, 136] on img "Main content" at bounding box center [265, 100] width 161 height 128
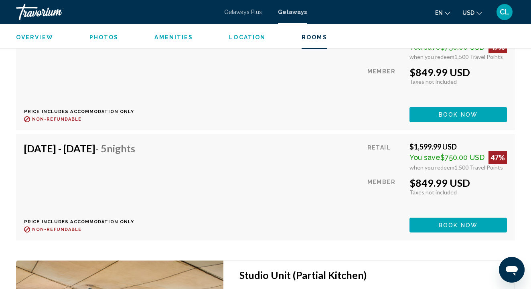
scroll to position [10852, 0]
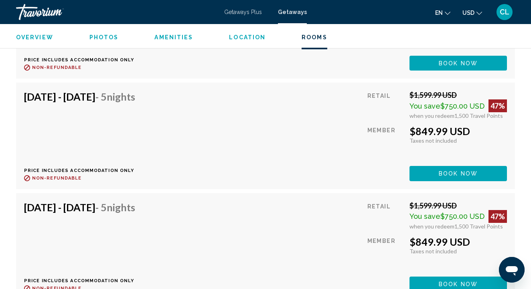
click at [163, 37] on span "Amenities" at bounding box center [173, 37] width 39 height 6
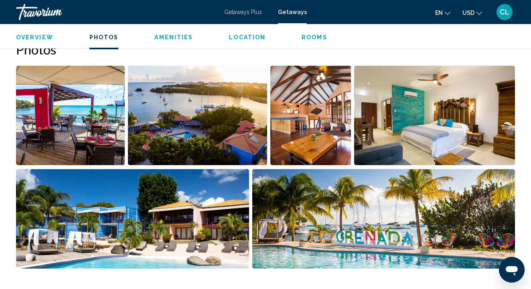
scroll to position [530, 0]
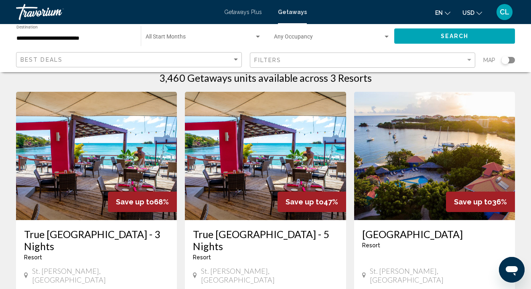
scroll to position [5, 0]
